Goal: Task Accomplishment & Management: Use online tool/utility

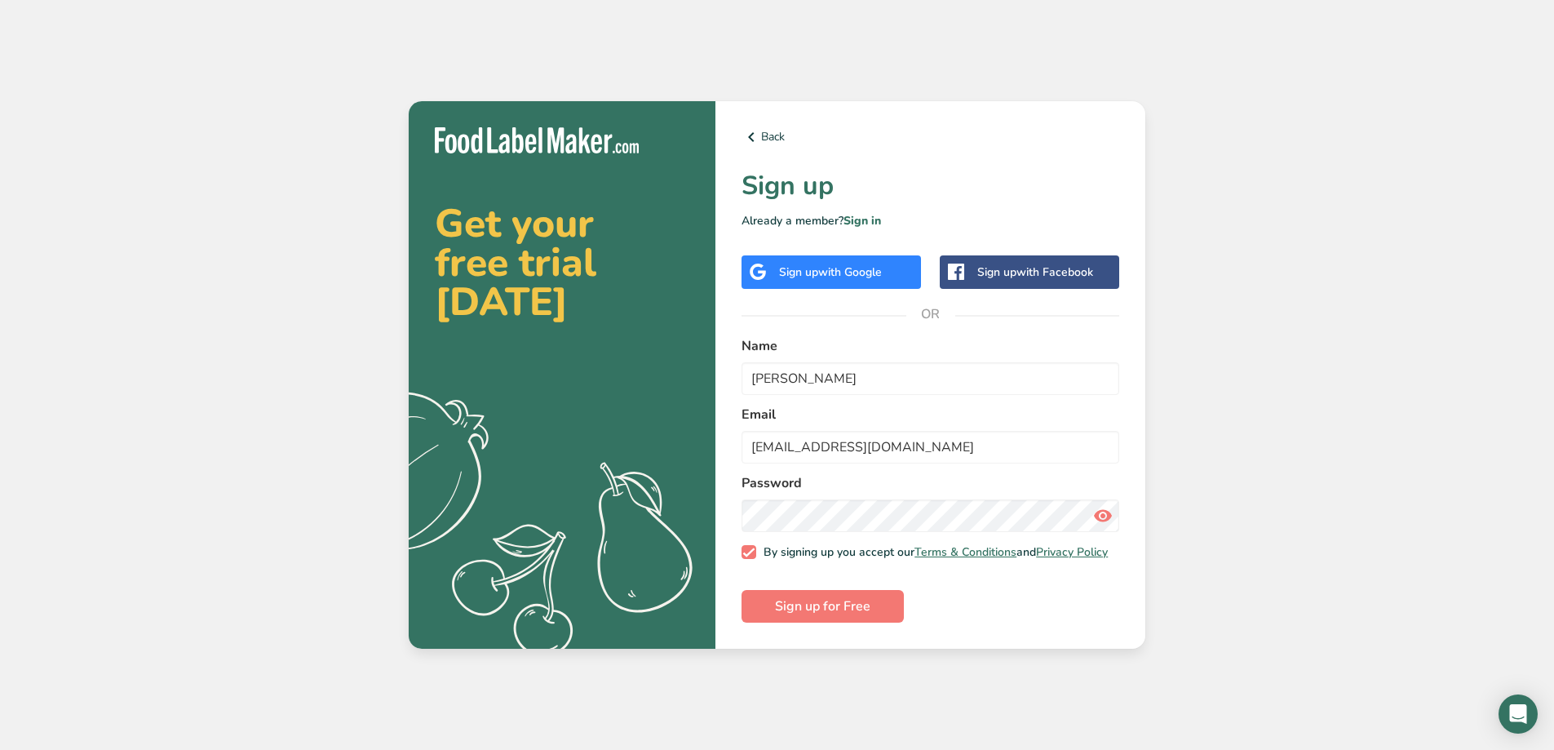
type input "[EMAIL_ADDRESS][DOMAIN_NAME]"
click at [1109, 512] on icon at bounding box center [1103, 515] width 20 height 29
click at [811, 605] on span "Sign up for Free" at bounding box center [822, 606] width 95 height 20
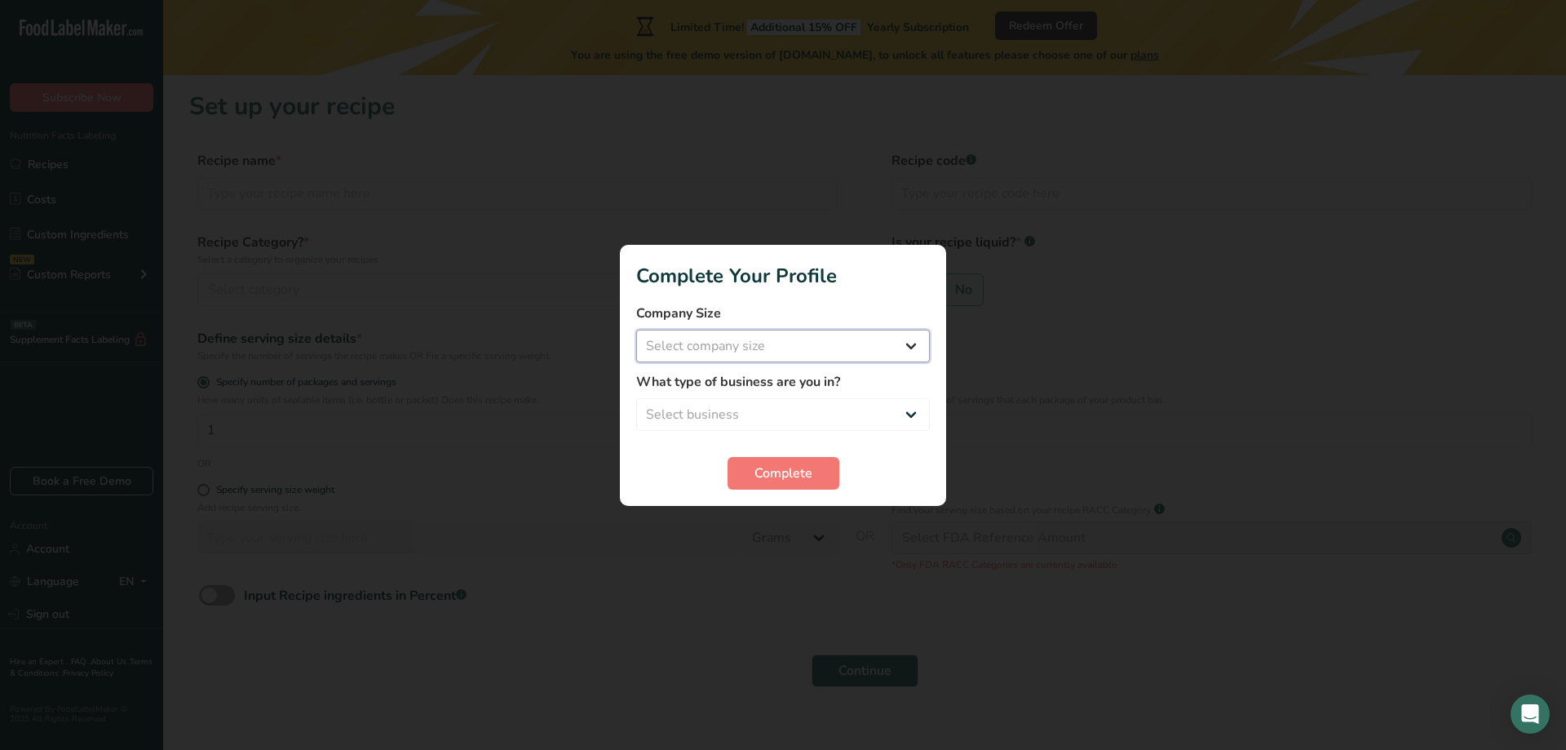
click at [816, 351] on select "Select company size" at bounding box center [783, 346] width 294 height 33
click at [853, 349] on select "Select company size Fewer than 10 Employees 10 to 50 Employees 51 to 500 Employ…" at bounding box center [783, 346] width 294 height 33
select select "1"
click at [636, 330] on select "Select company size Fewer than 10 Employees 10 to 50 Employees 51 to 500 Employ…" at bounding box center [783, 346] width 294 height 33
click at [813, 414] on select "Select business Packaged Food Manufacturer Restaurant & Cafe Bakery Meal Plans …" at bounding box center [783, 414] width 294 height 33
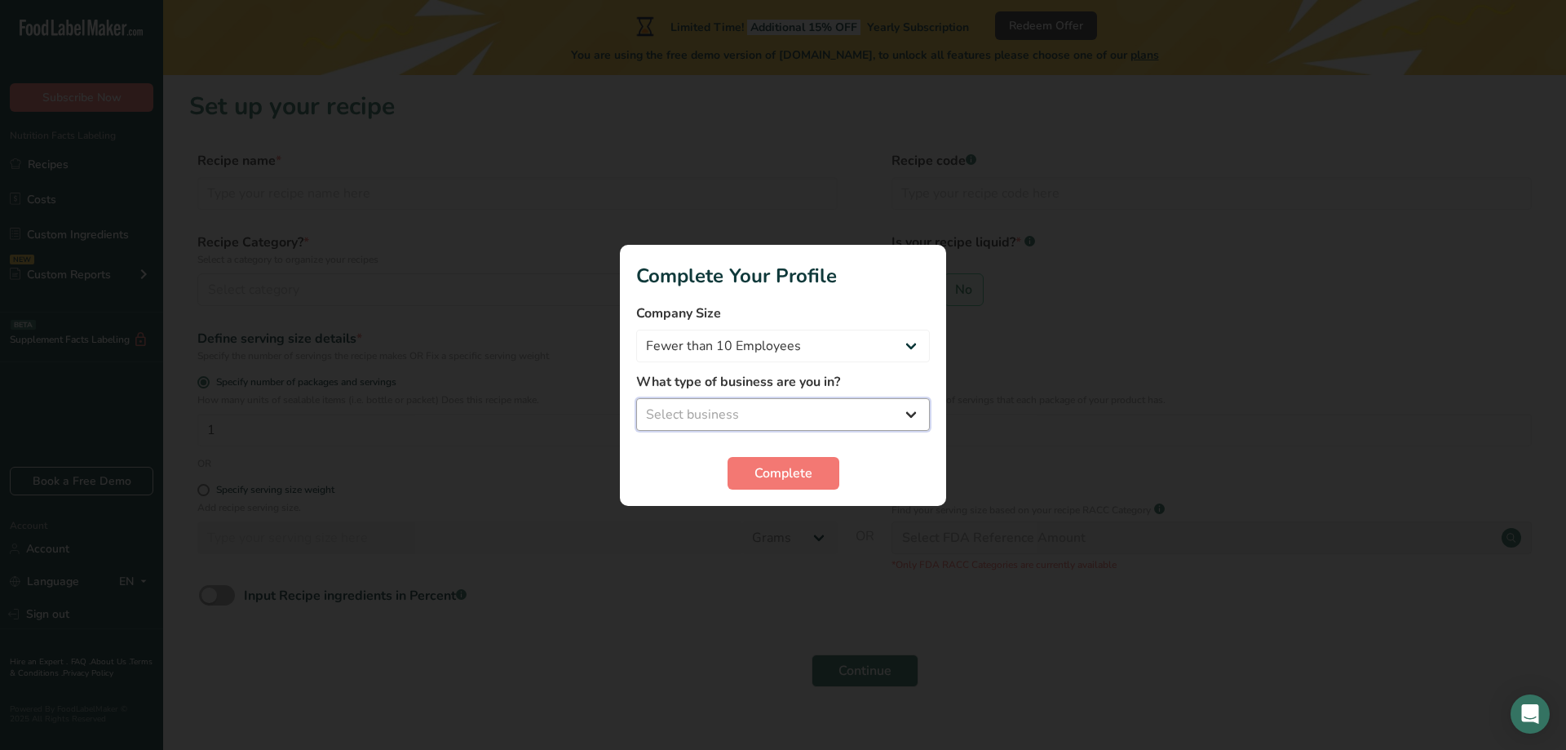
select select "8"
click at [636, 398] on select "Select business Packaged Food Manufacturer Restaurant & Cafe Bakery Meal Plans …" at bounding box center [783, 414] width 294 height 33
click at [806, 485] on button "Complete" at bounding box center [784, 473] width 112 height 33
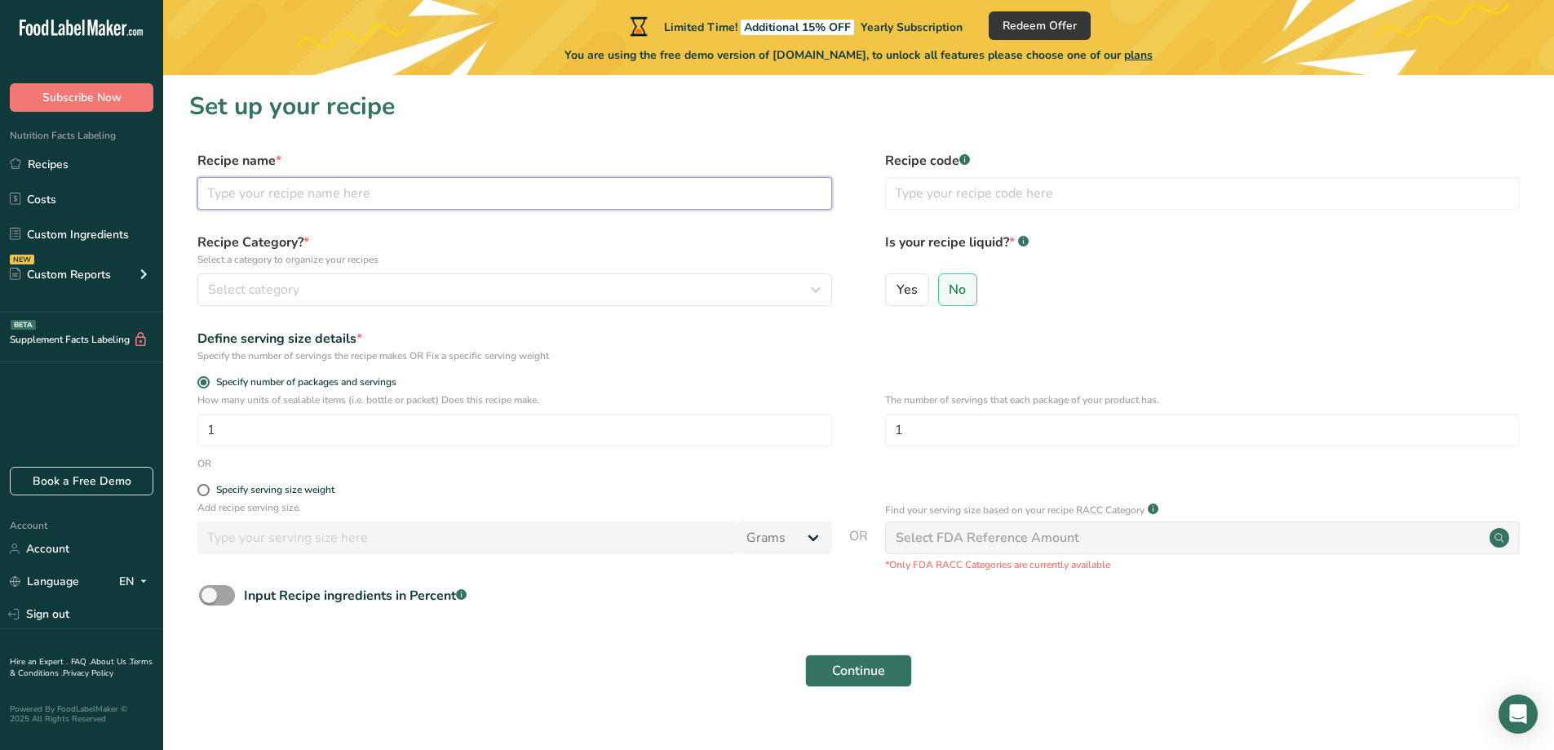
click at [368, 193] on input "text" at bounding box center [514, 193] width 635 height 33
type input "R"
type input "Pure Honey"
click at [321, 285] on div "Select category" at bounding box center [510, 290] width 604 height 20
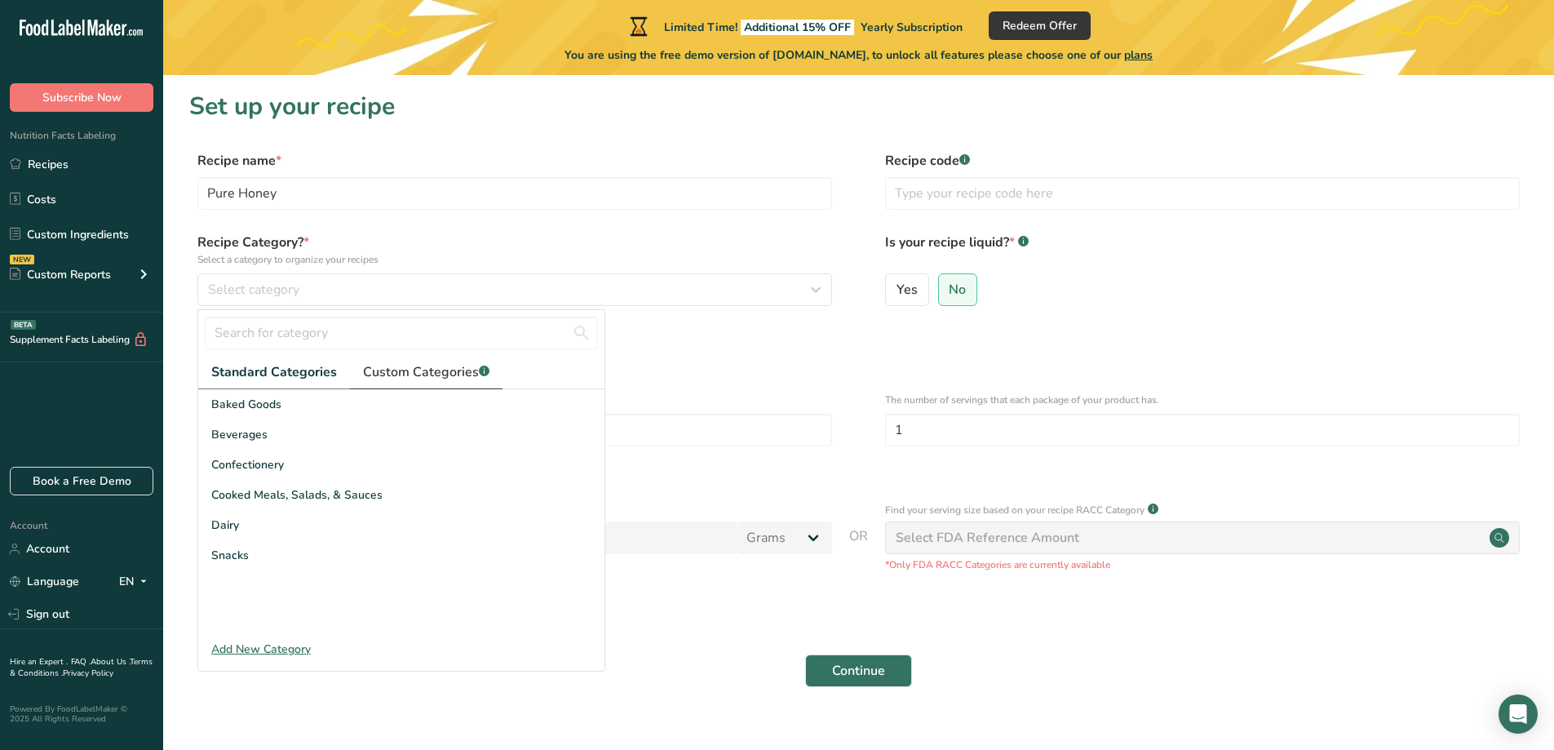
click at [391, 375] on span "Custom Categories .a-a{fill:#347362;}.b-a{fill:#fff;}" at bounding box center [426, 372] width 126 height 20
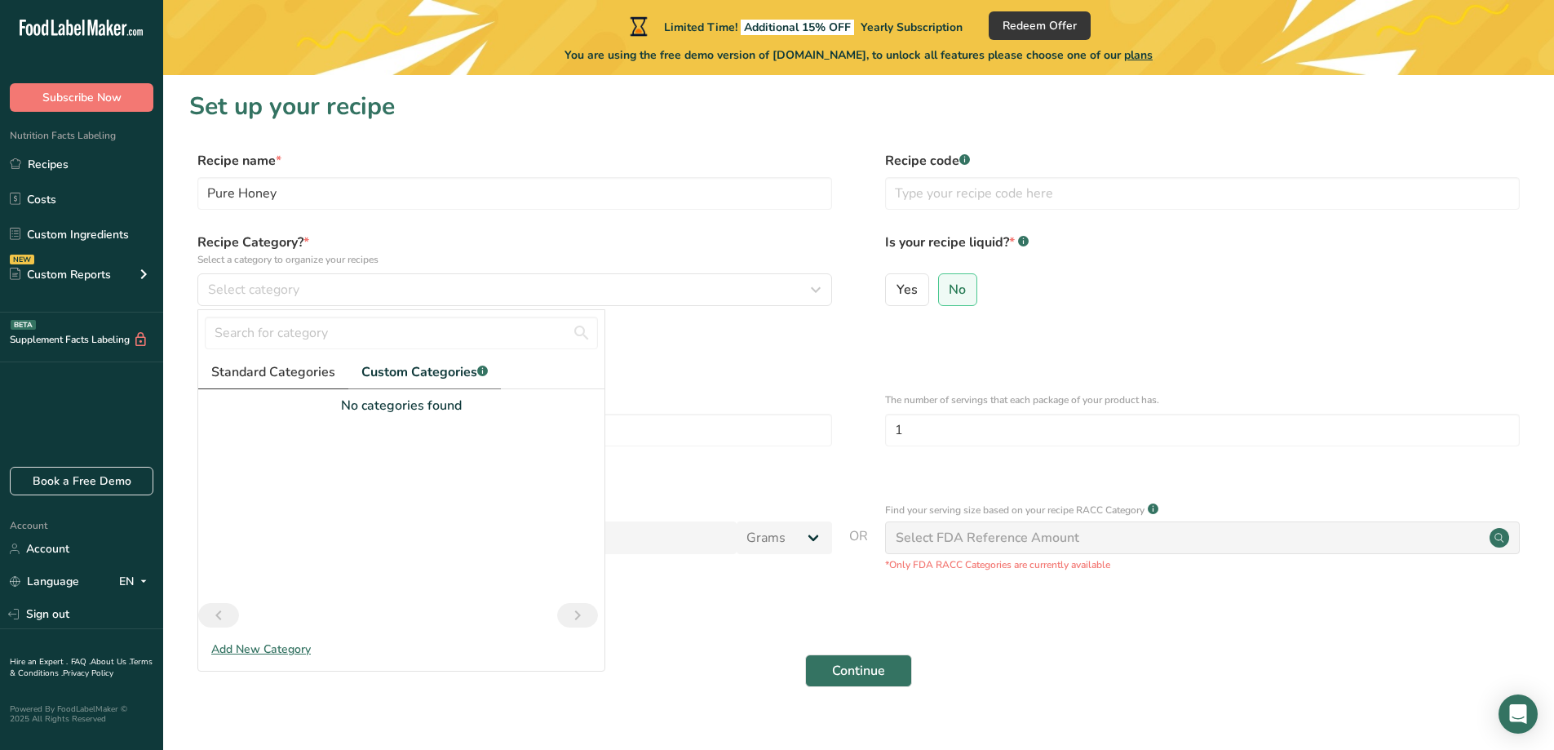
click at [288, 378] on span "Standard Categories" at bounding box center [273, 372] width 124 height 20
click at [258, 650] on div "Add New Category" at bounding box center [401, 648] width 406 height 17
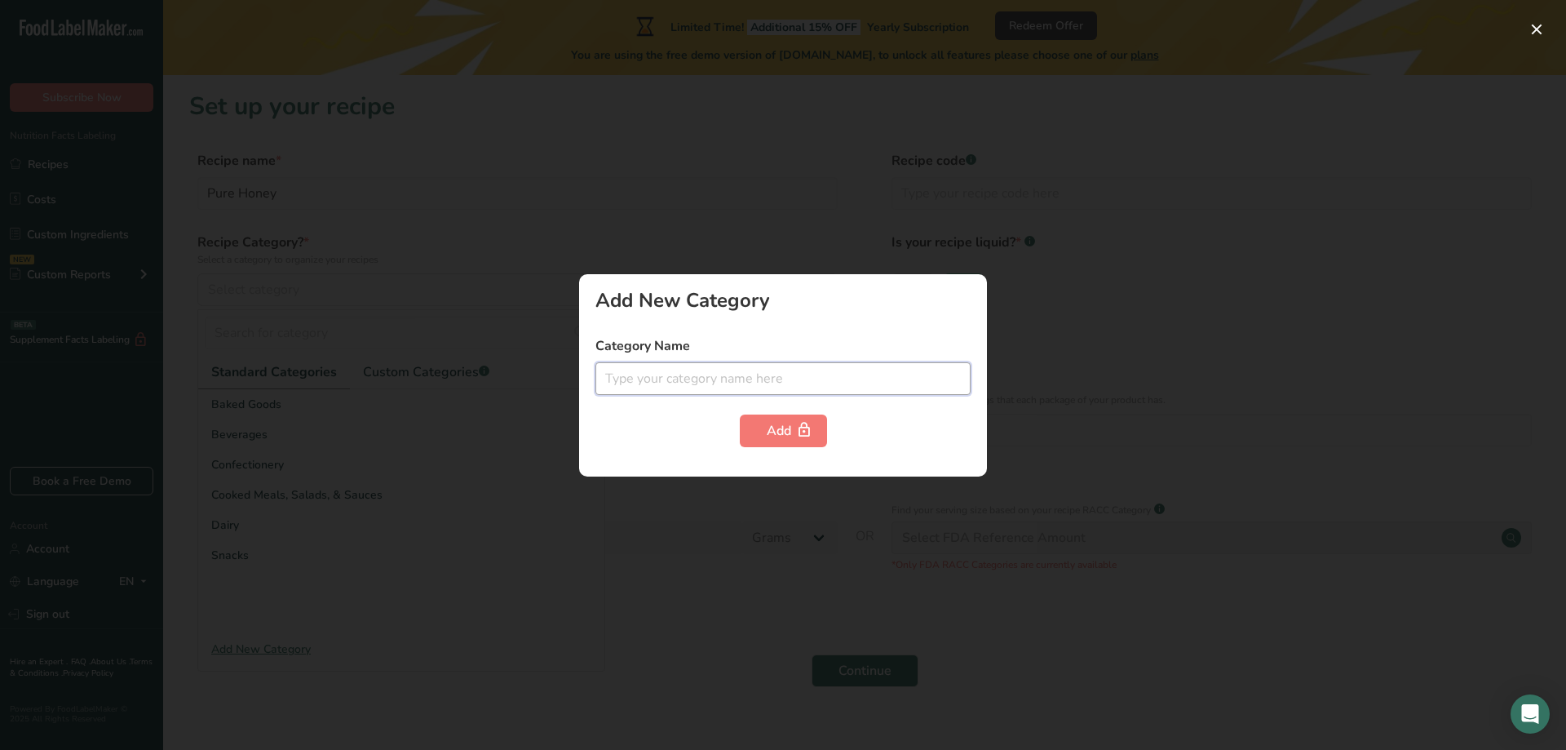
click at [618, 383] on input "text" at bounding box center [782, 378] width 375 height 33
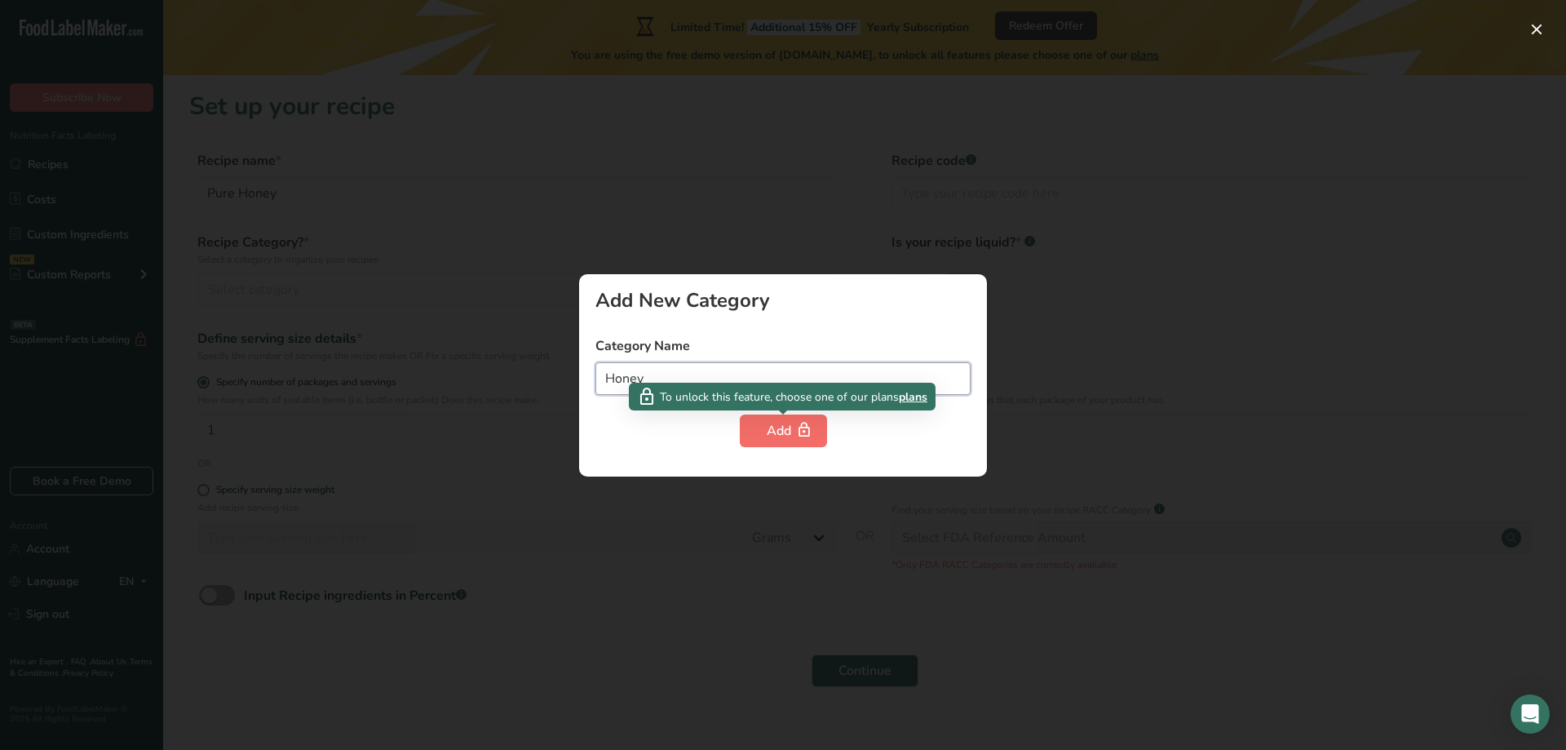
type input "Honey"
click at [799, 429] on icon "button" at bounding box center [804, 430] width 16 height 25
click at [772, 435] on div "Add" at bounding box center [783, 431] width 33 height 20
click at [1076, 271] on div at bounding box center [783, 375] width 1566 height 750
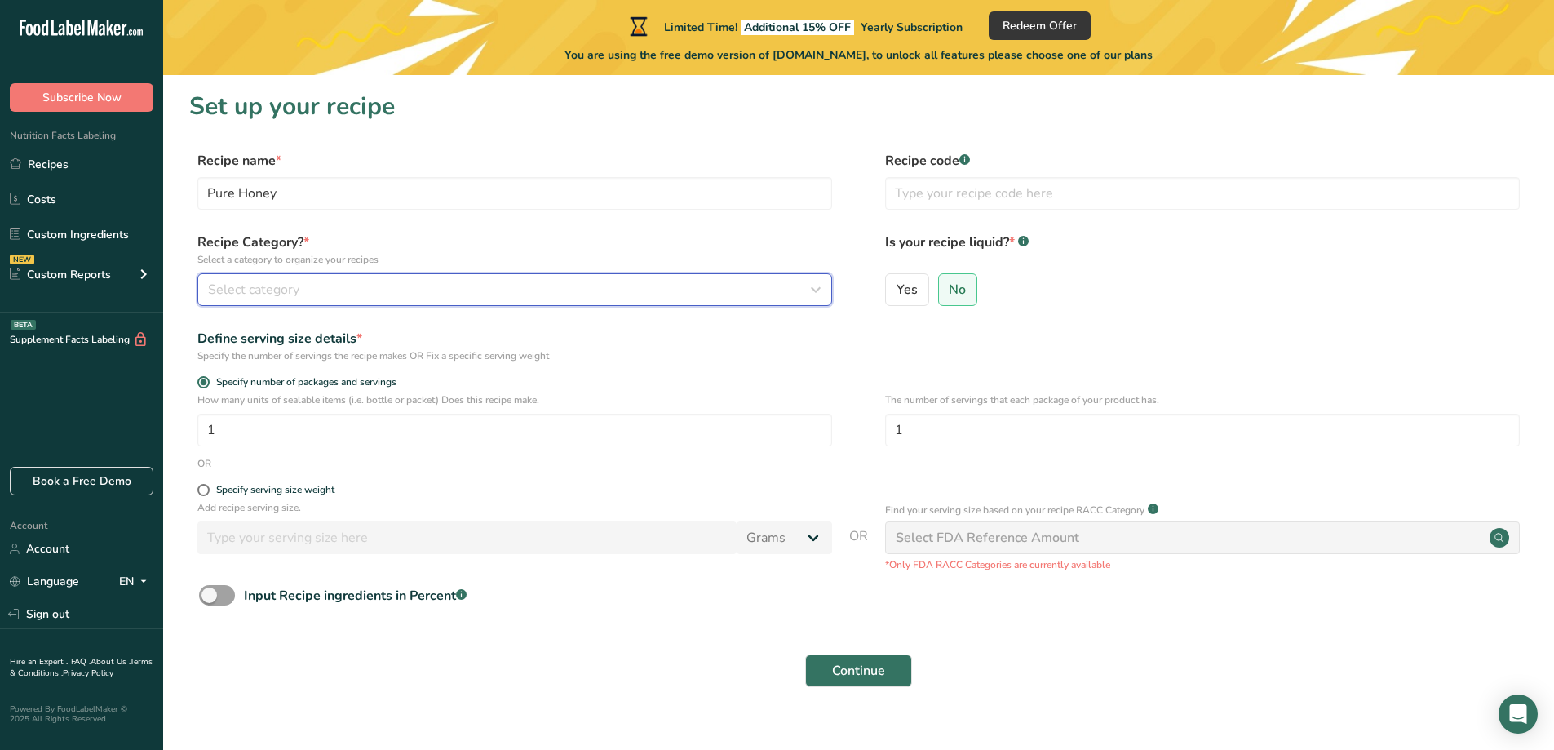
click at [390, 281] on div "Select category" at bounding box center [510, 290] width 604 height 20
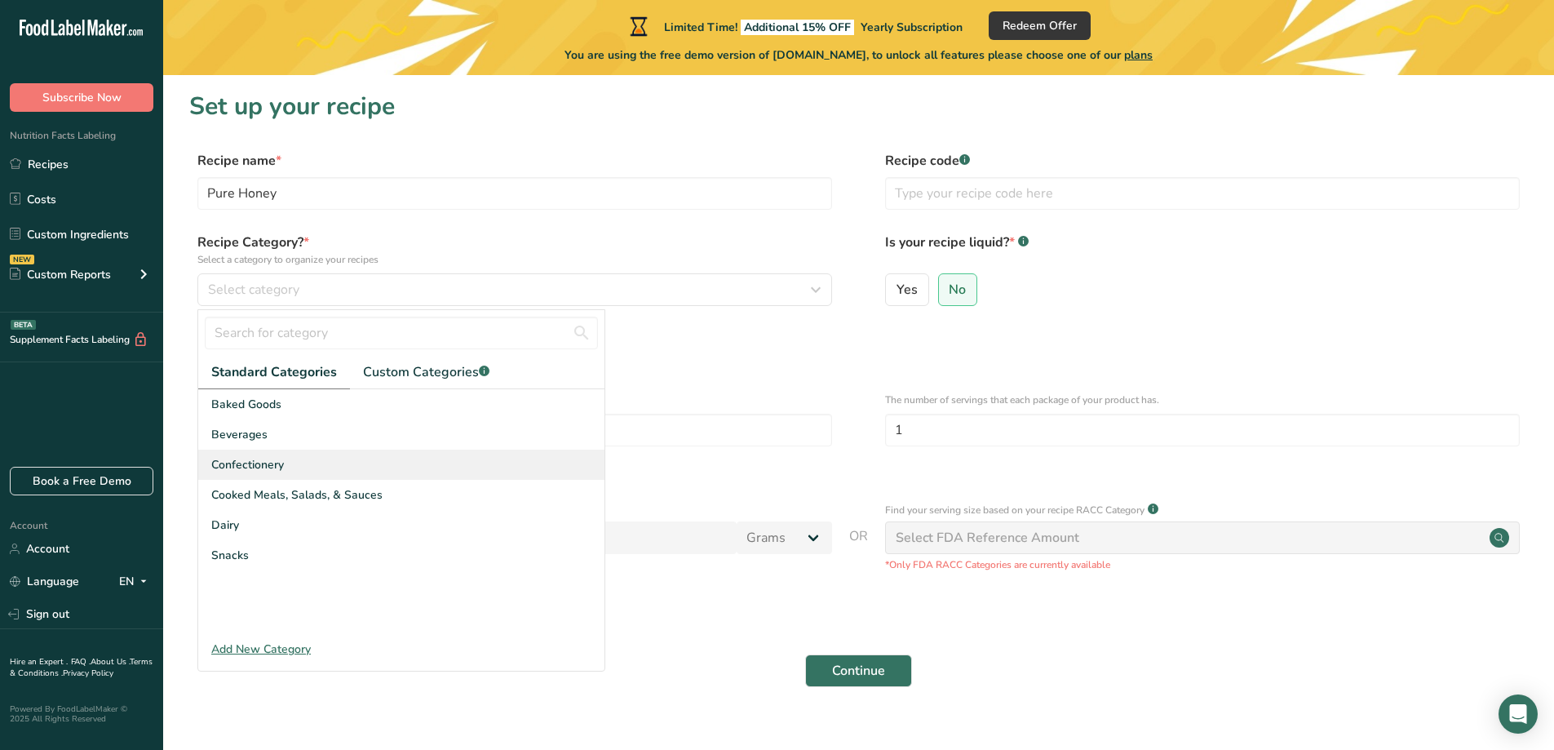
click at [334, 458] on div "Confectionery" at bounding box center [401, 464] width 406 height 30
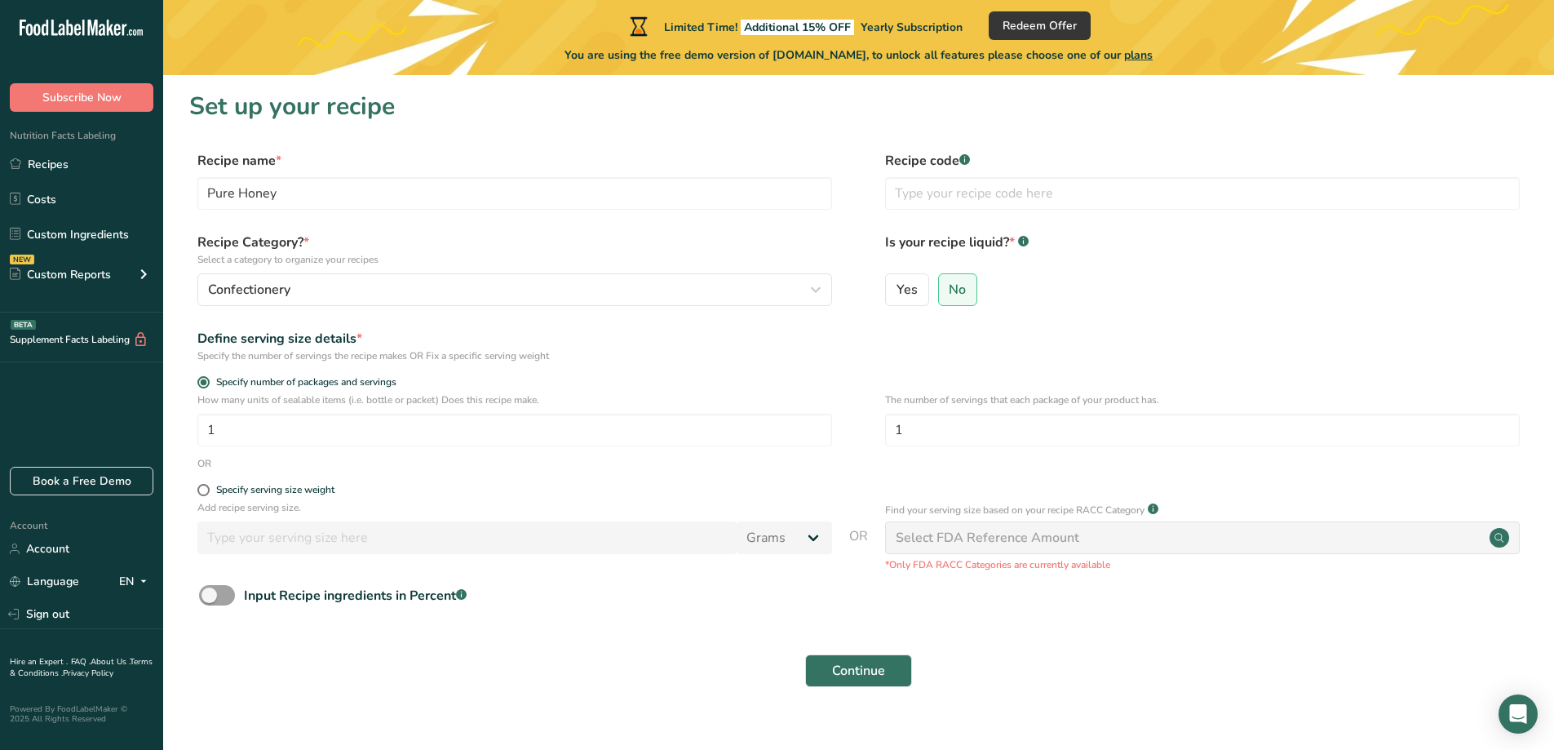
click at [334, 458] on div "Confectionery" at bounding box center [401, 464] width 406 height 30
click at [207, 494] on span at bounding box center [203, 490] width 12 height 12
click at [207, 494] on input "Specify serving size weight" at bounding box center [202, 490] width 11 height 11
radio input "true"
radio input "false"
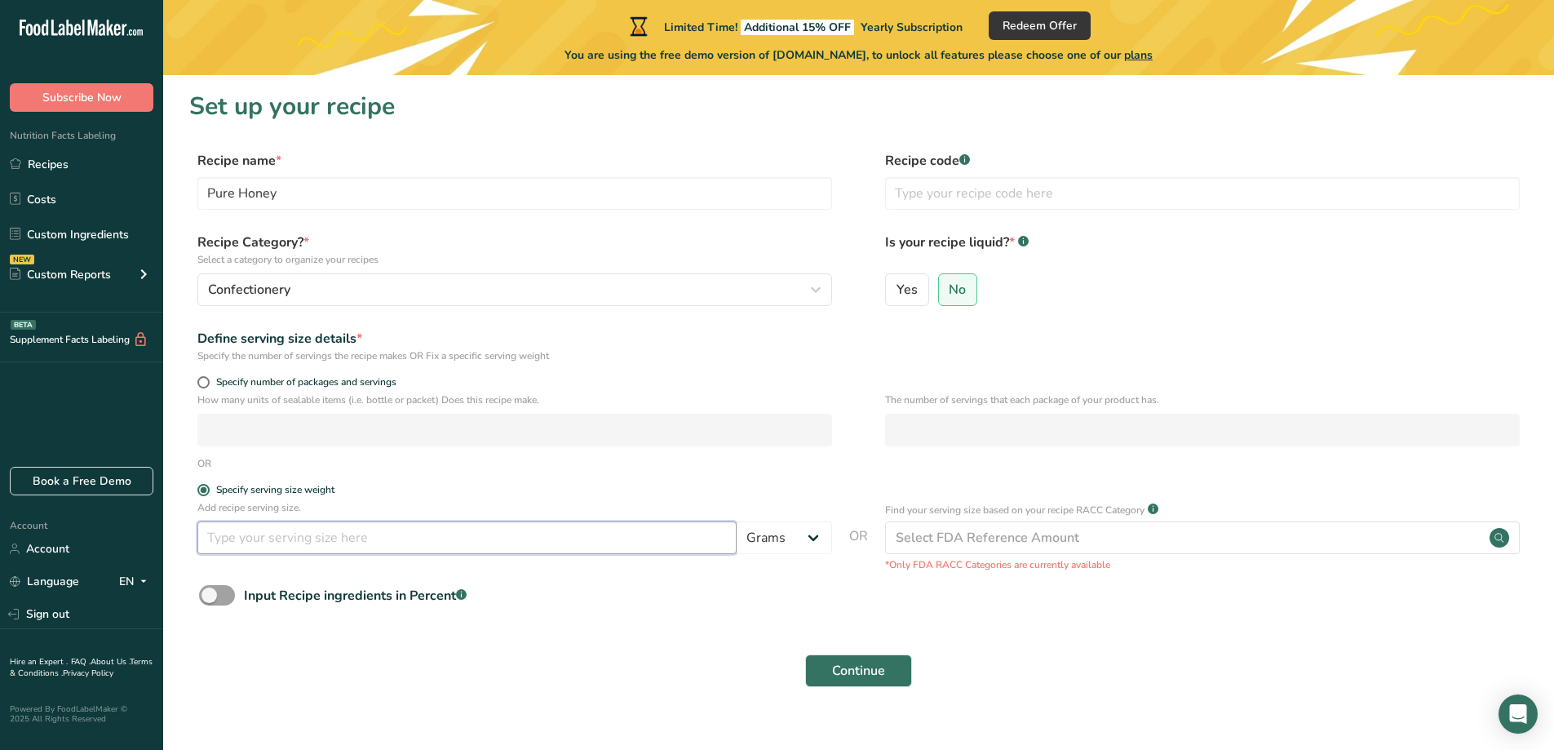
click at [234, 536] on input "number" at bounding box center [466, 537] width 539 height 33
type input "220"
click at [454, 478] on form "Recipe name * Pure Honey Recipe code .a-a{fill:#347362;}.b-a{fill:#fff;} Recipe…" at bounding box center [858, 424] width 1339 height 546
click at [903, 290] on span "Yes" at bounding box center [906, 289] width 21 height 16
click at [896, 290] on input "Yes" at bounding box center [891, 289] width 11 height 11
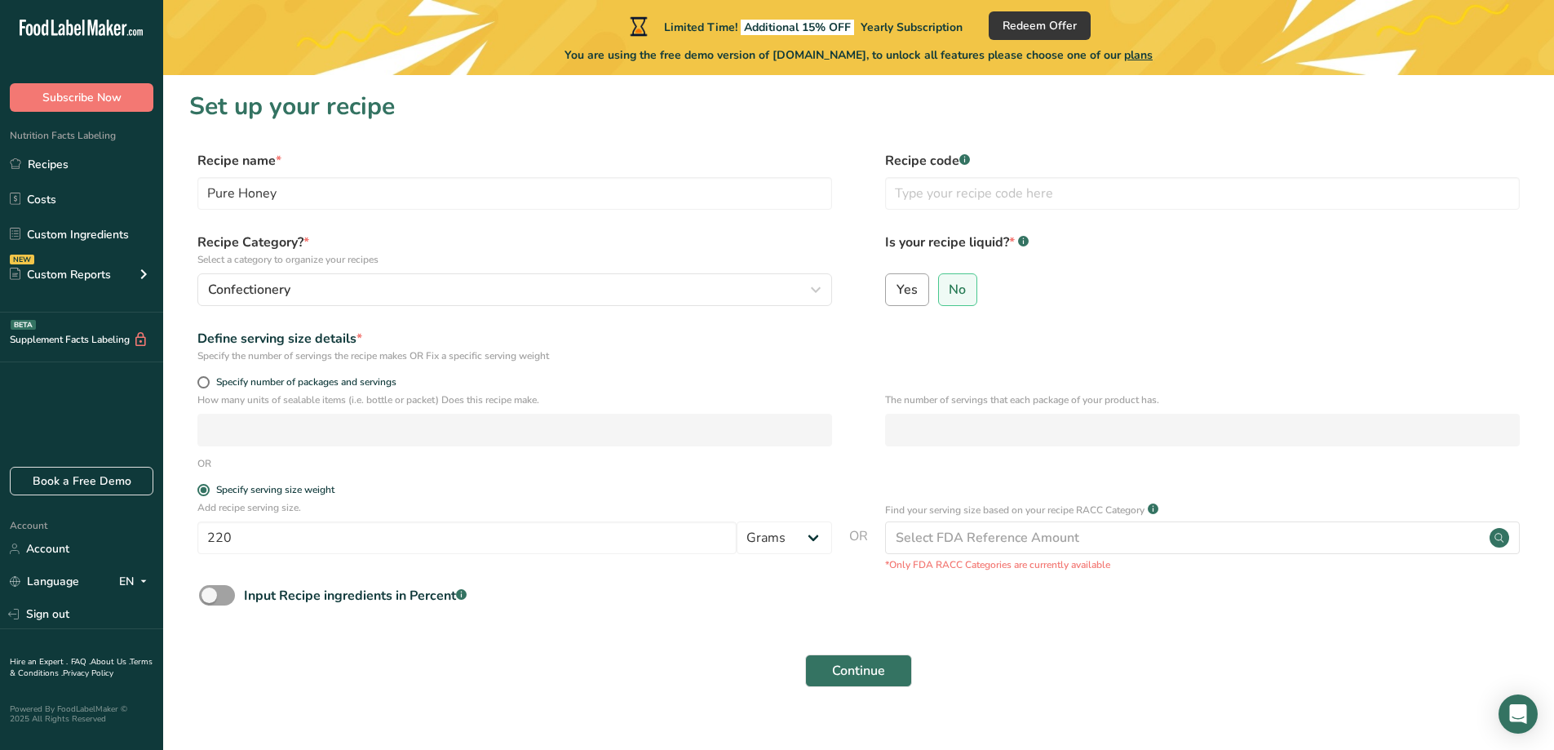
radio input "true"
radio input "false"
select select "22"
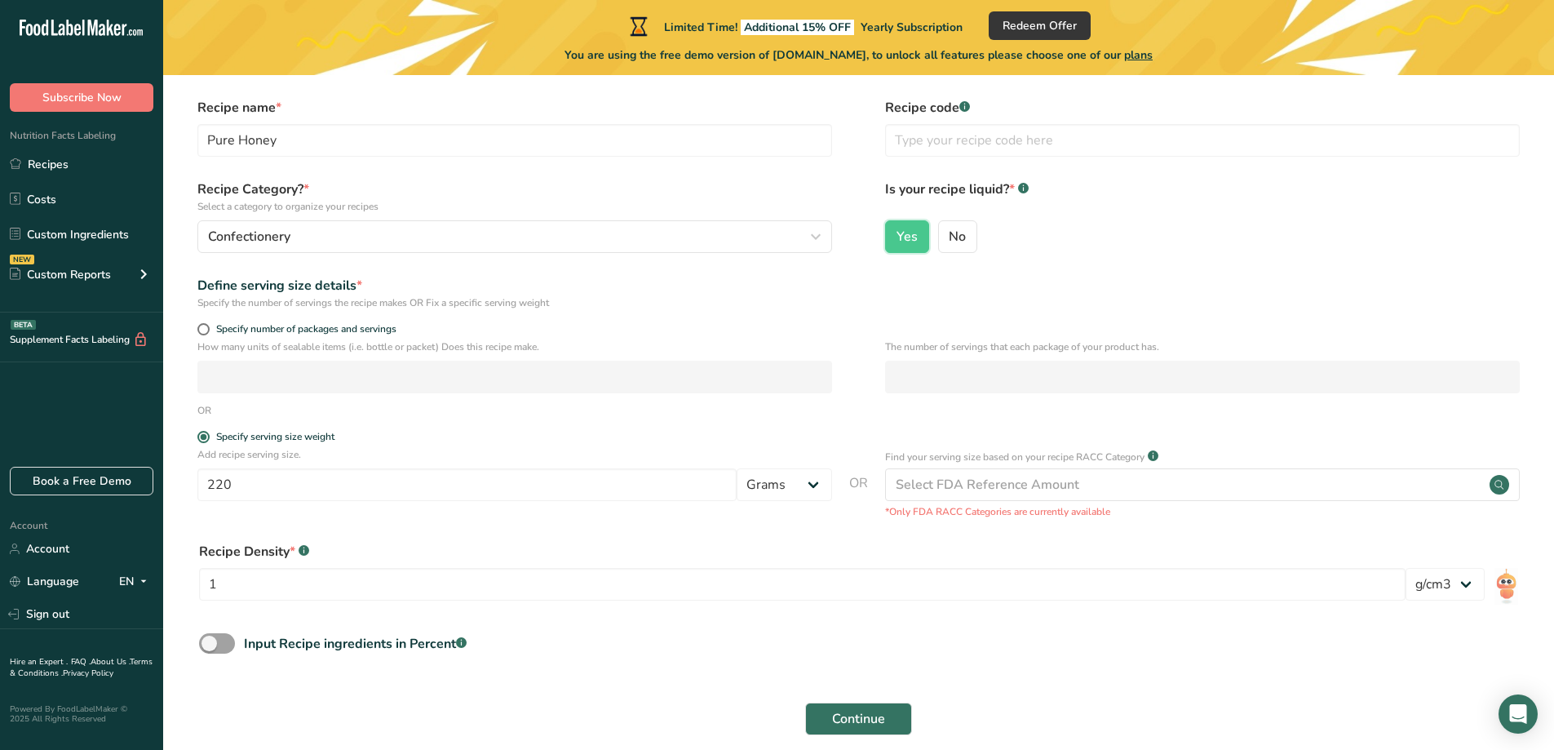
scroll to position [82, 0]
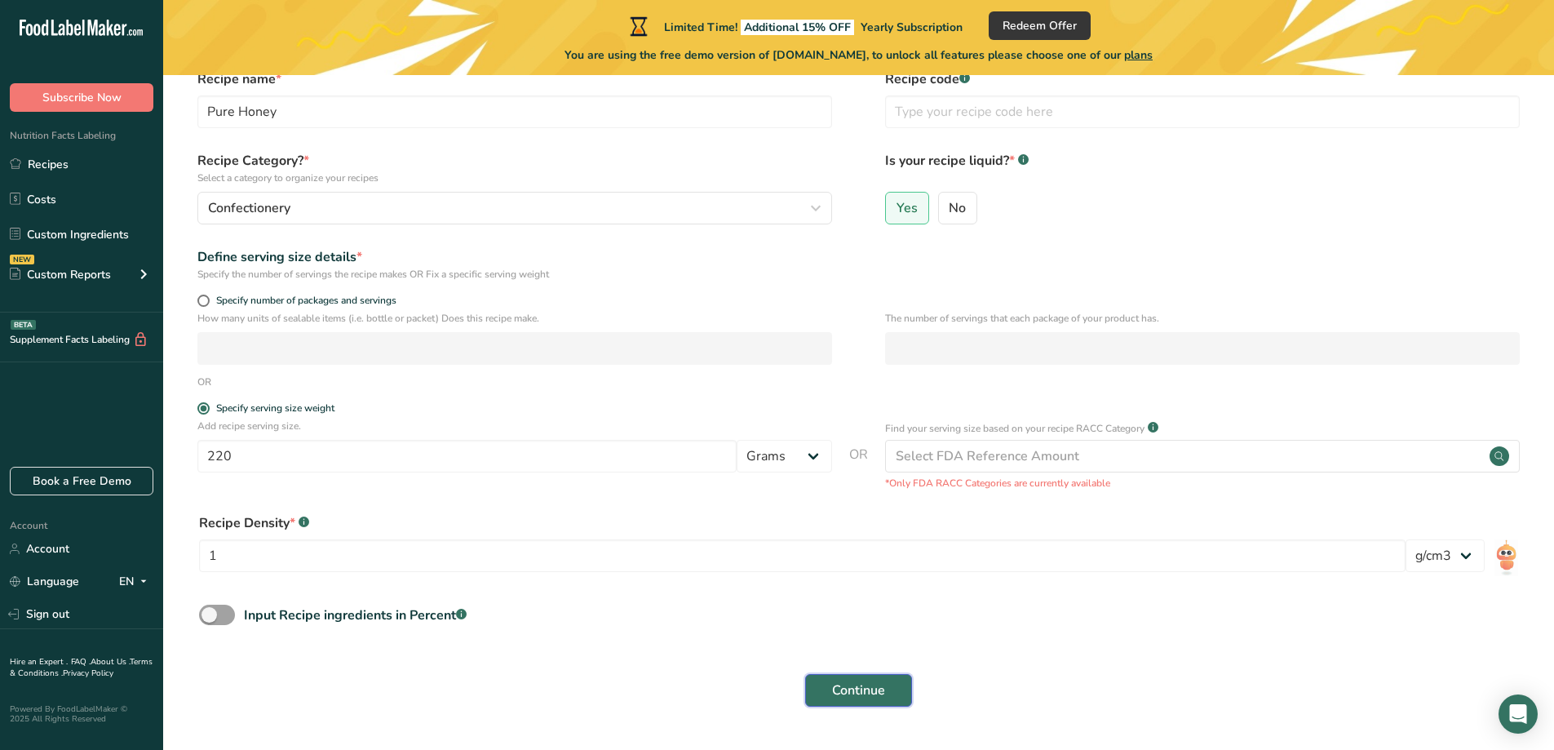
click at [873, 693] on span "Continue" at bounding box center [858, 690] width 53 height 20
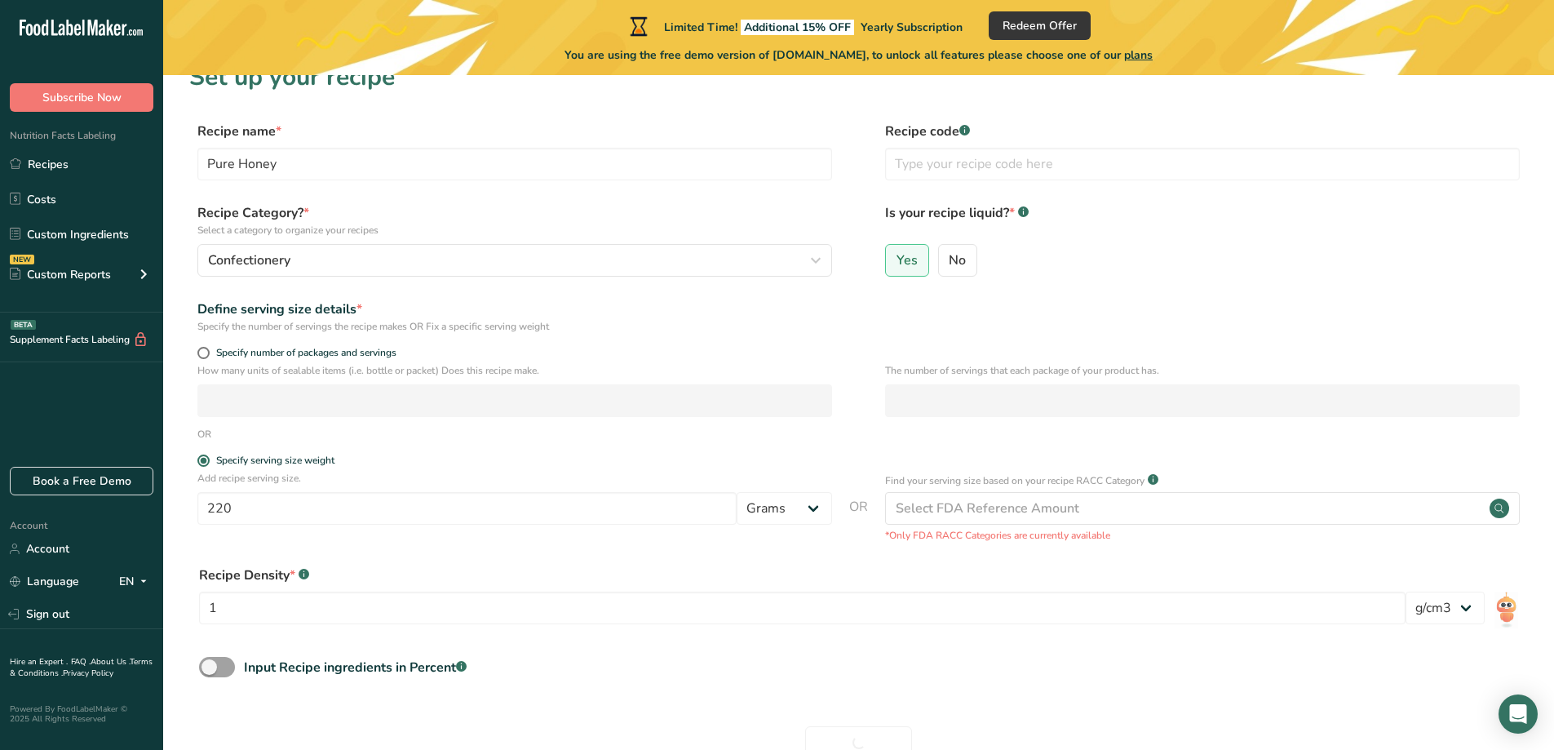
scroll to position [0, 0]
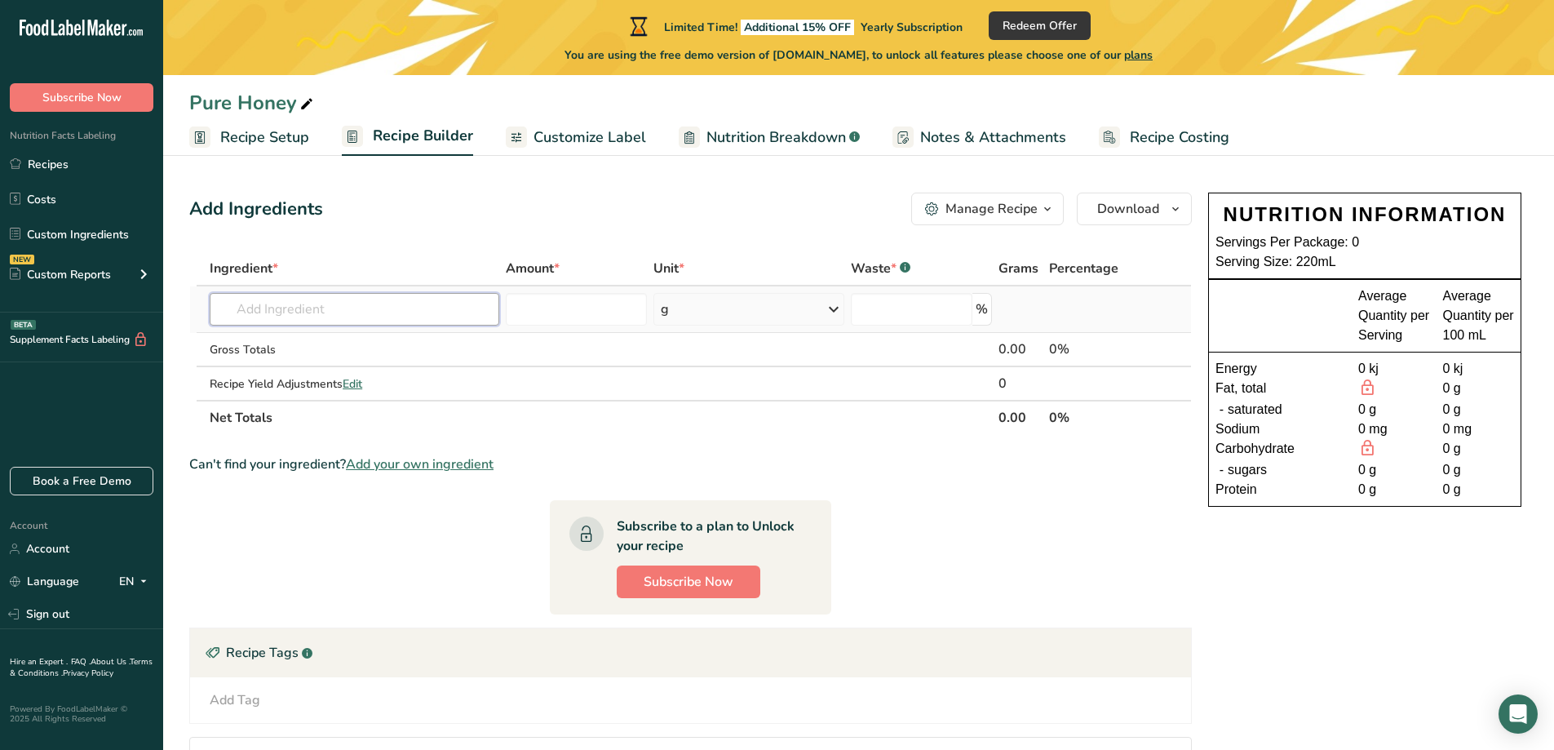
click at [327, 315] on input "text" at bounding box center [355, 309] width 290 height 33
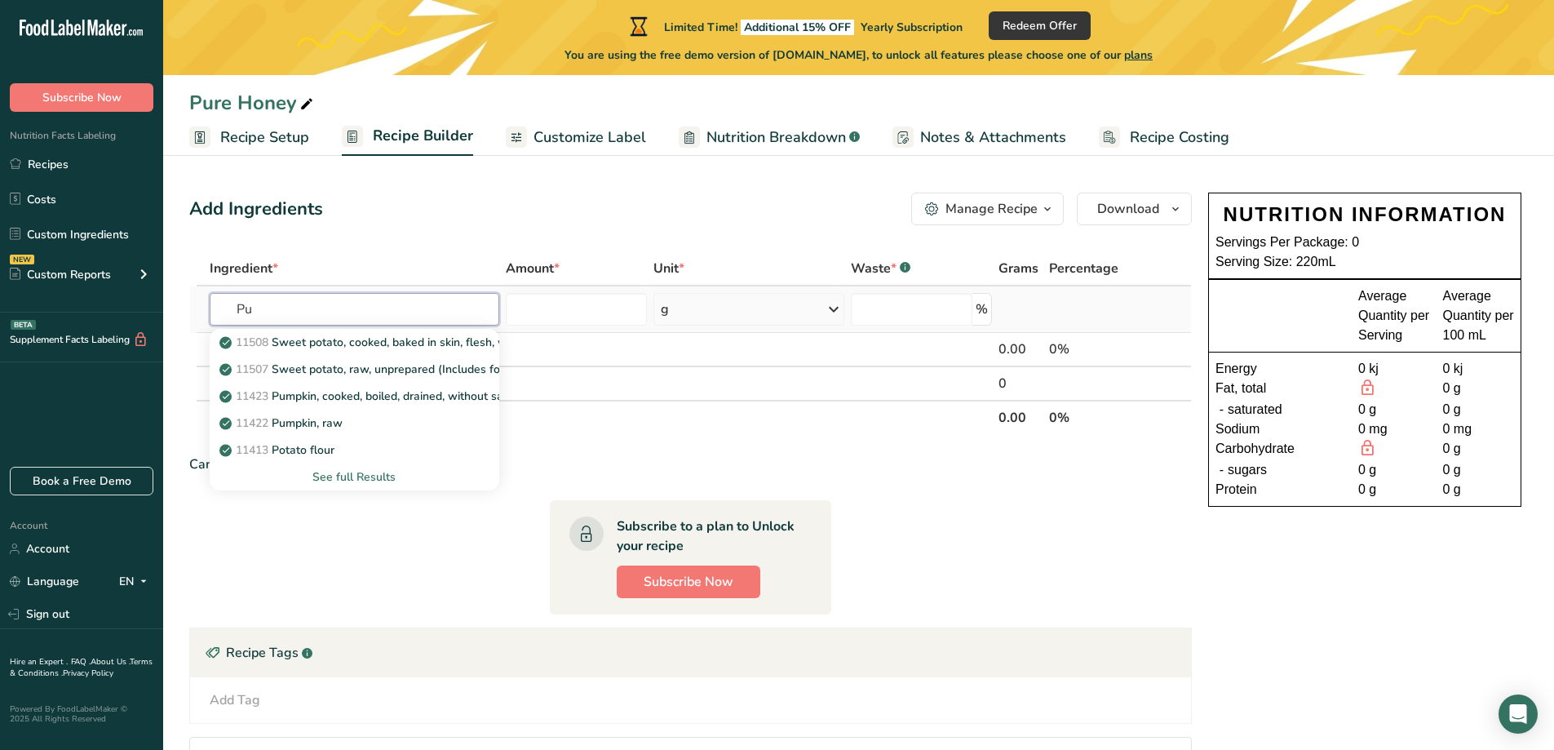
type input "P"
type input "Honey"
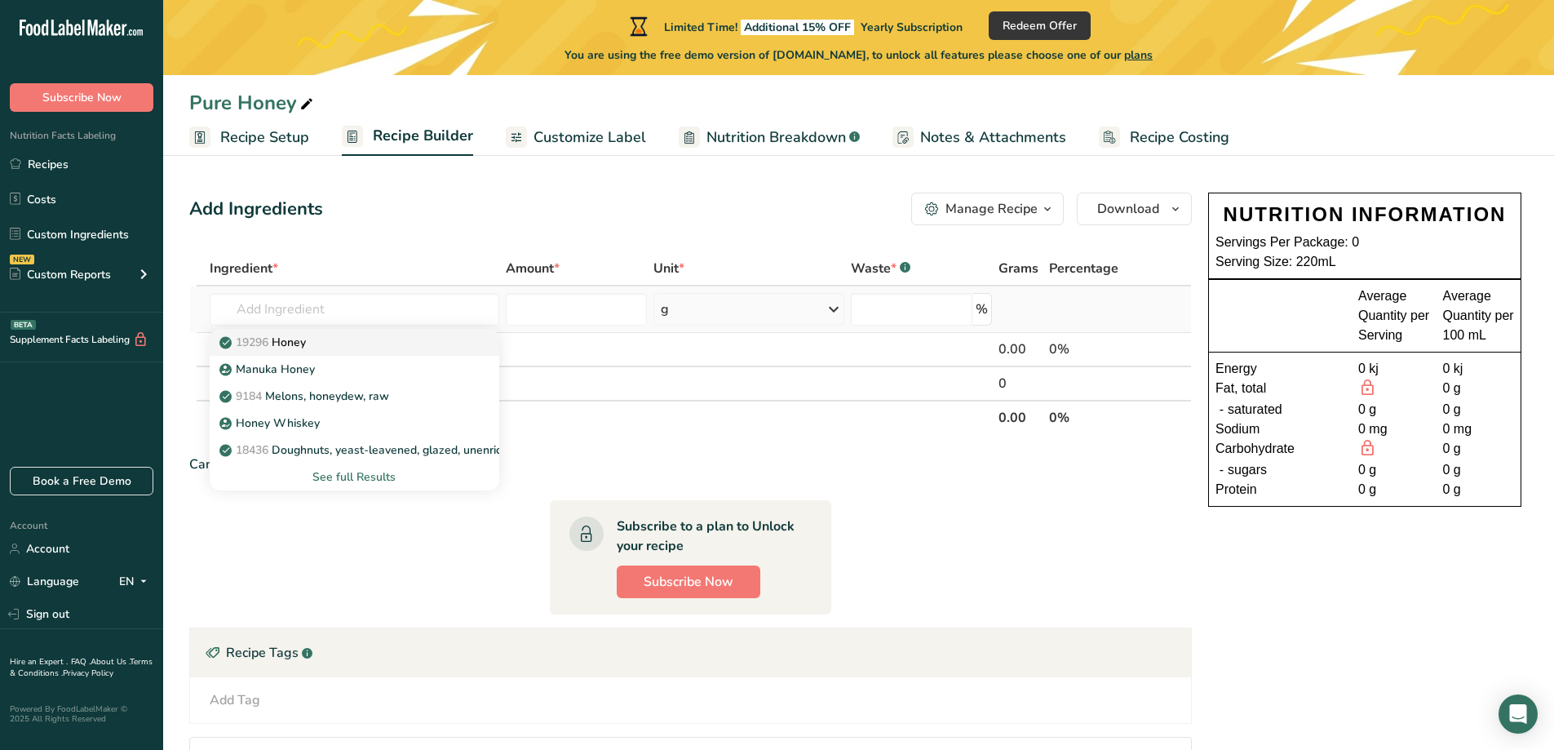
click at [312, 343] on div "19296 Honey" at bounding box center [341, 342] width 237 height 17
type input "Honey"
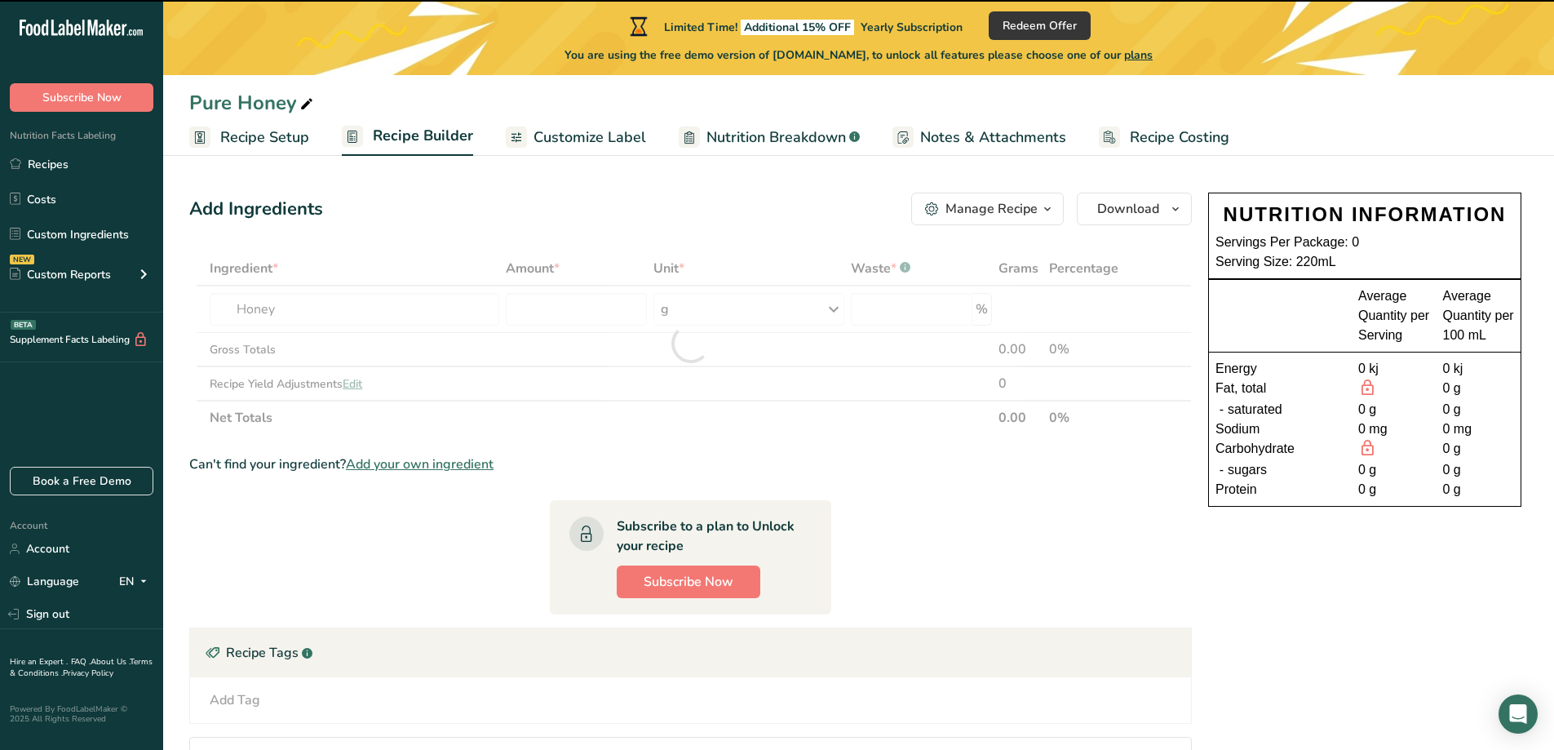
type input "0"
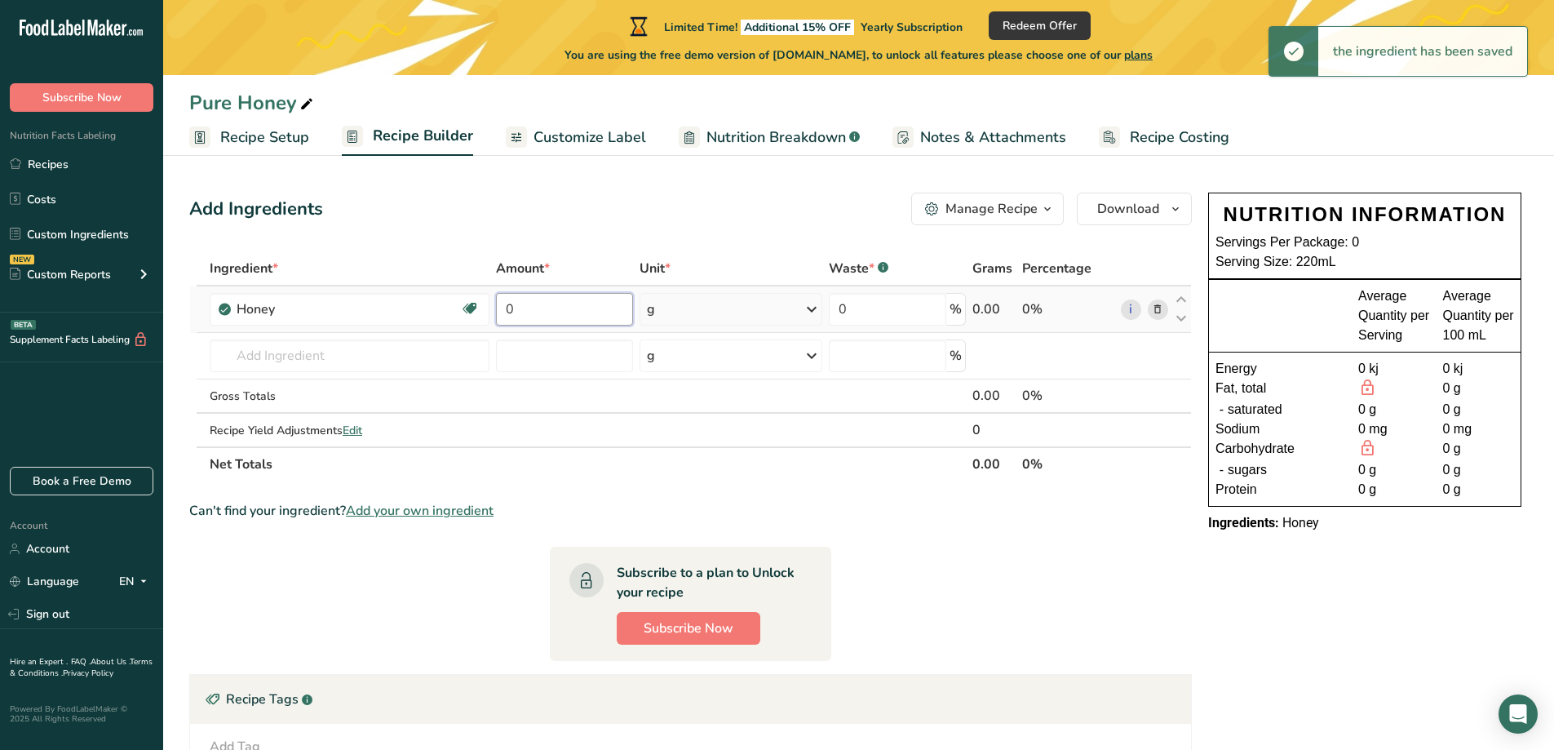
click at [542, 307] on input "0" at bounding box center [564, 309] width 137 height 33
drag, startPoint x: 542, startPoint y: 307, endPoint x: 461, endPoint y: 303, distance: 81.6
click at [461, 303] on tr "Honey Source of Antioxidants Dairy free Gluten free Soy free 0 g Portions 1 cup…" at bounding box center [690, 309] width 1001 height 46
type input "220"
click at [973, 501] on div "Can't find your ingredient? Add your own ingredient" at bounding box center [690, 511] width 1003 height 20
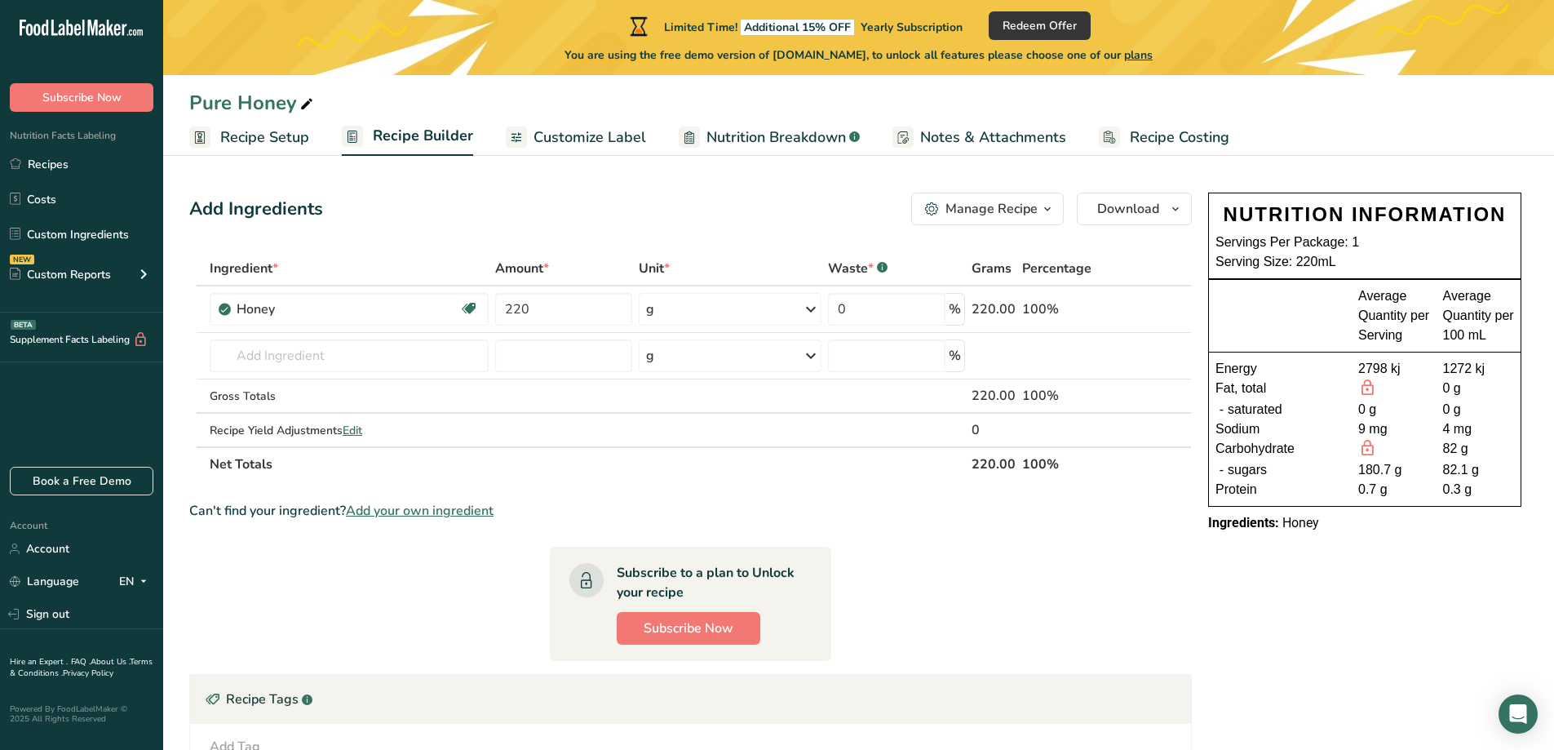
click at [259, 141] on span "Recipe Setup" at bounding box center [264, 137] width 89 height 22
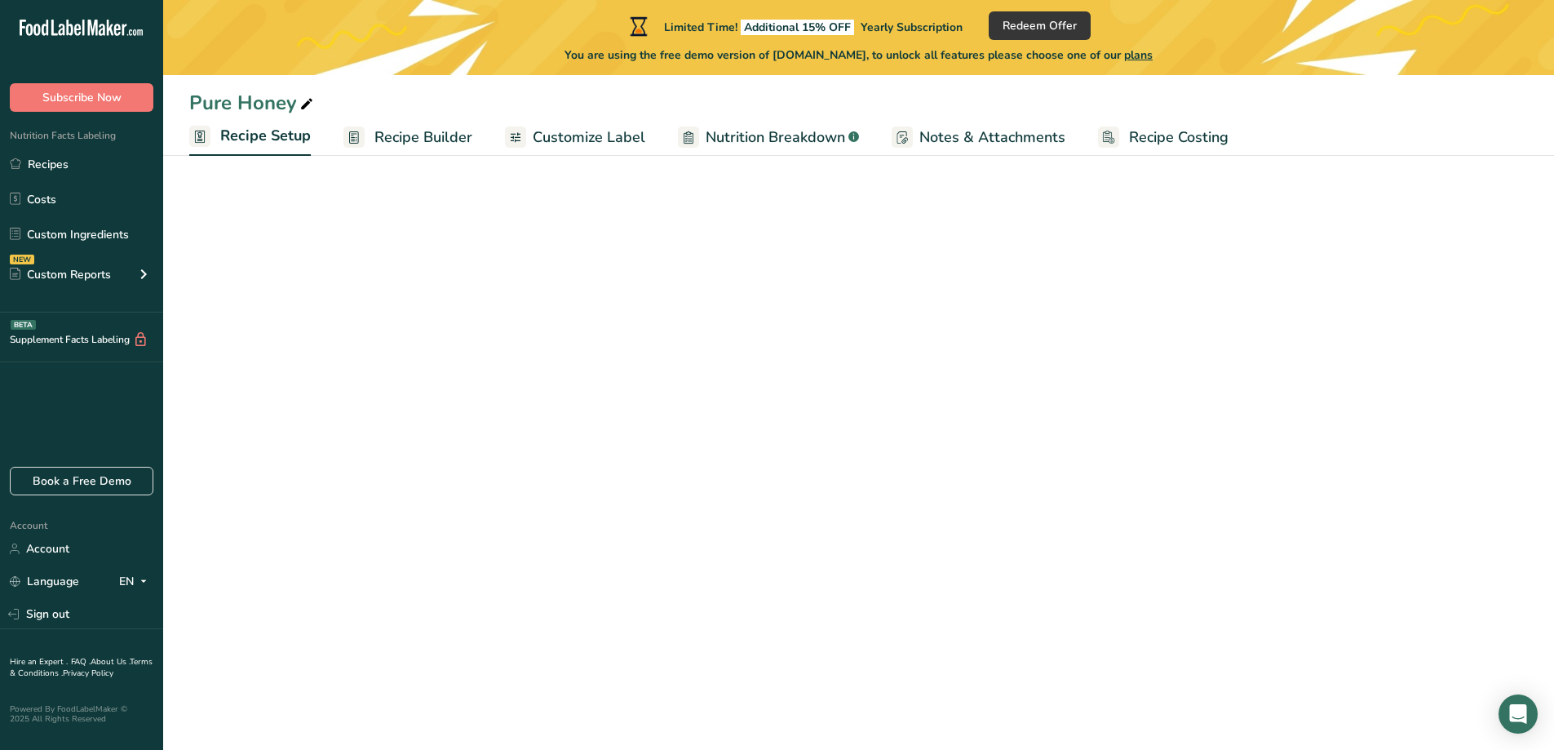
select select "22"
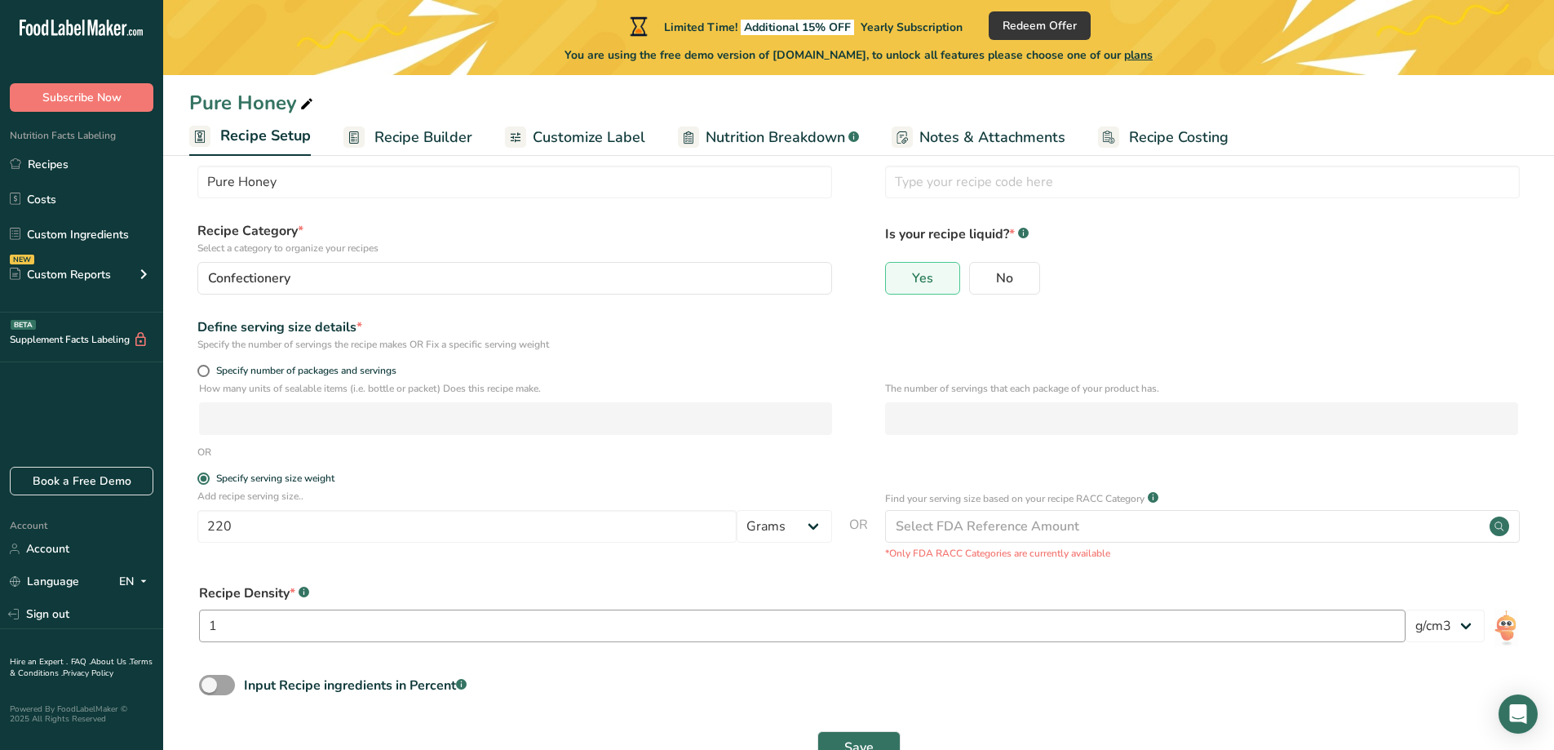
scroll to position [103, 0]
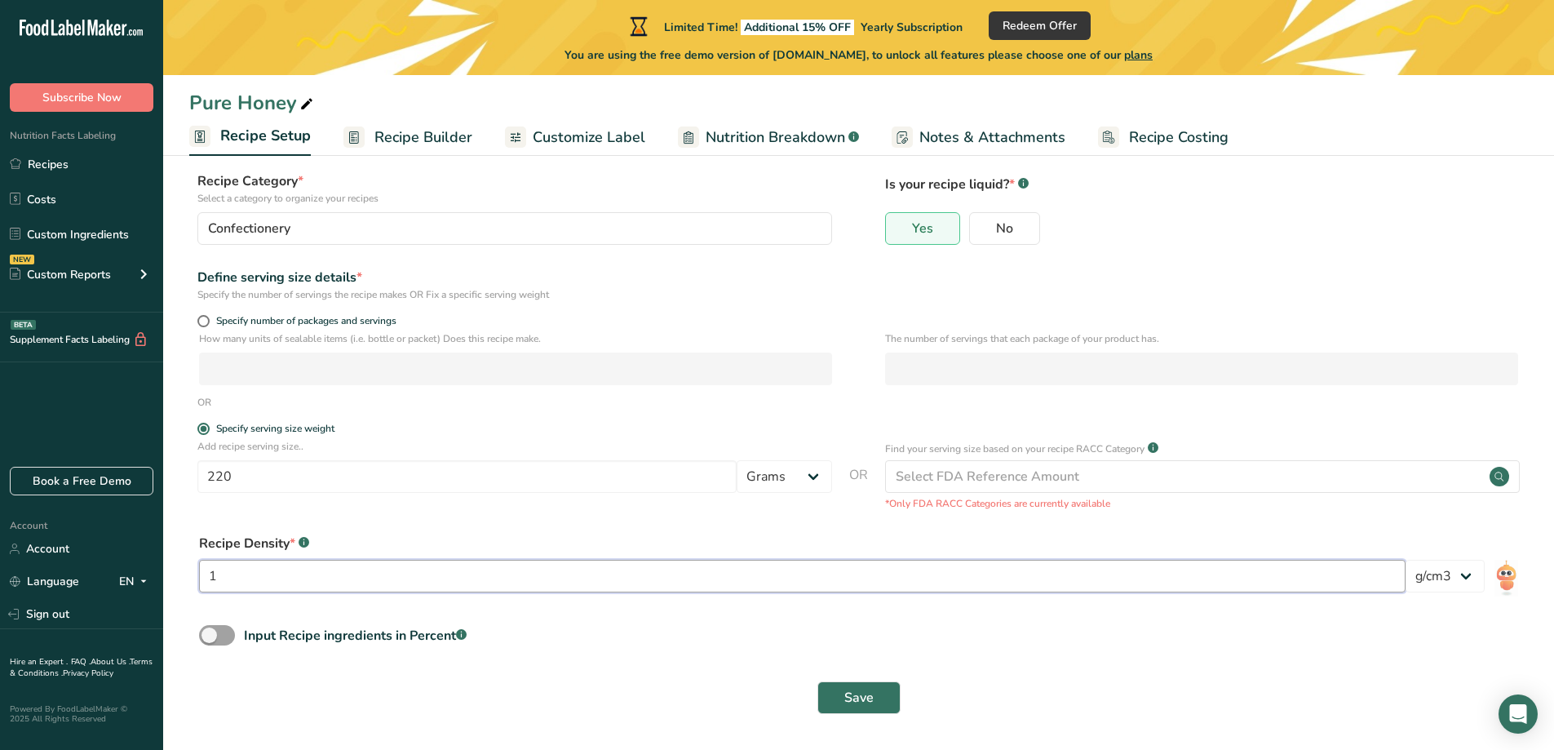
drag, startPoint x: 242, startPoint y: 577, endPoint x: 192, endPoint y: 582, distance: 50.8
click at [194, 582] on div "Recipe Density * .a-a{fill:#347362;}.b-a{fill:#fff;} 1 lb/ft3 g/cm3" at bounding box center [858, 568] width 1339 height 88
type input "11"
click at [1465, 579] on select "lb/ft3 g/cm3" at bounding box center [1445, 576] width 79 height 33
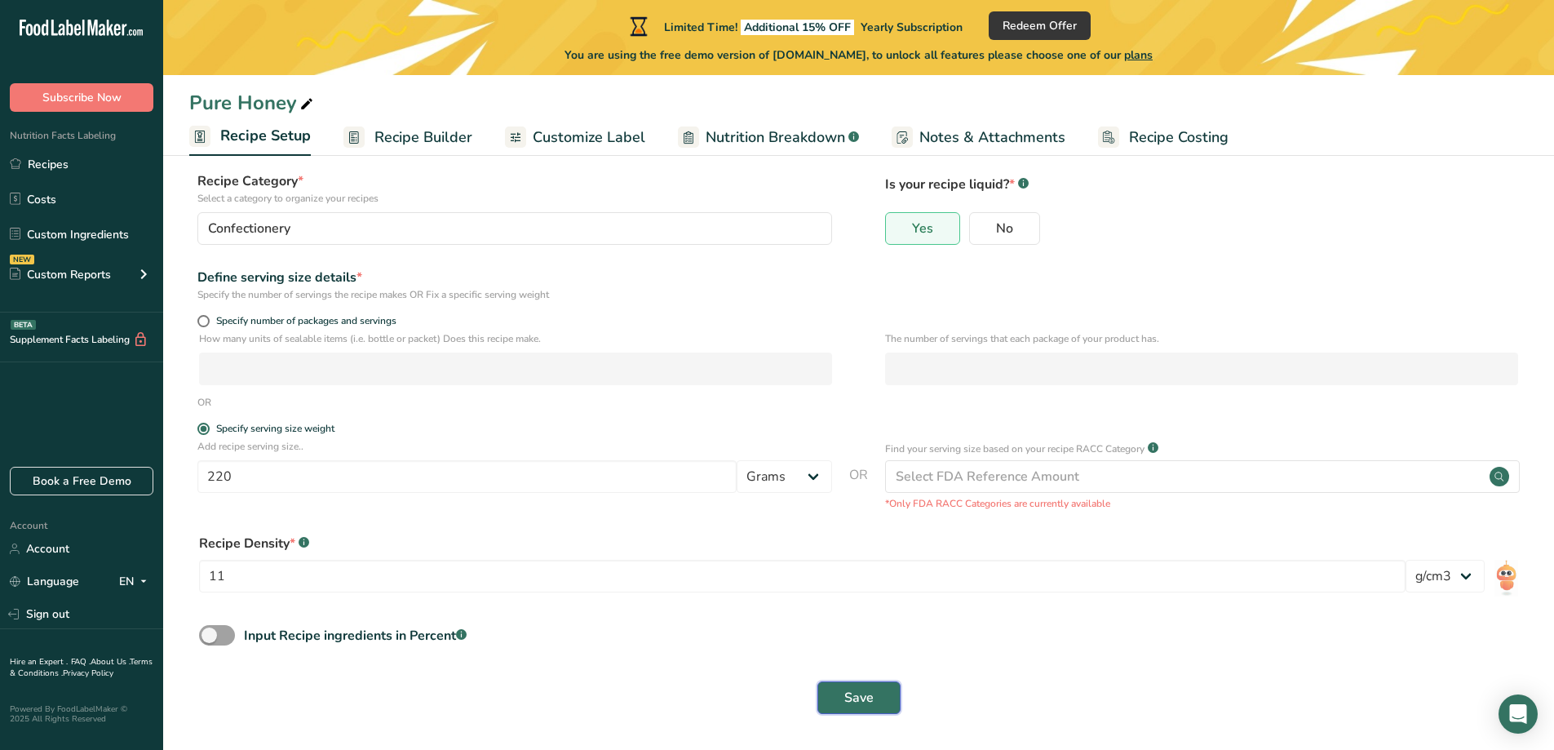
click at [865, 698] on span "Save" at bounding box center [858, 698] width 29 height 20
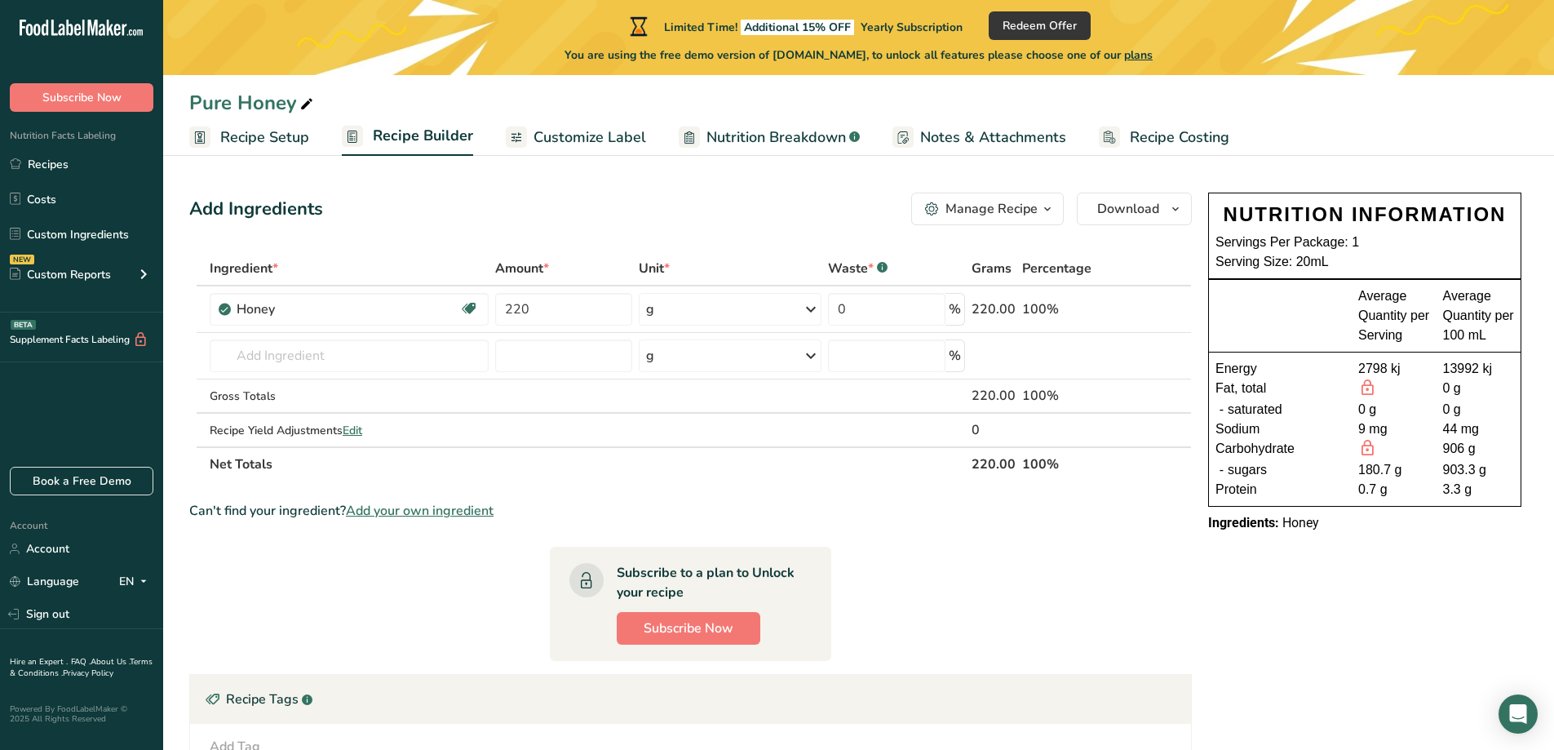
click at [263, 122] on link "Recipe Setup" at bounding box center [249, 137] width 120 height 37
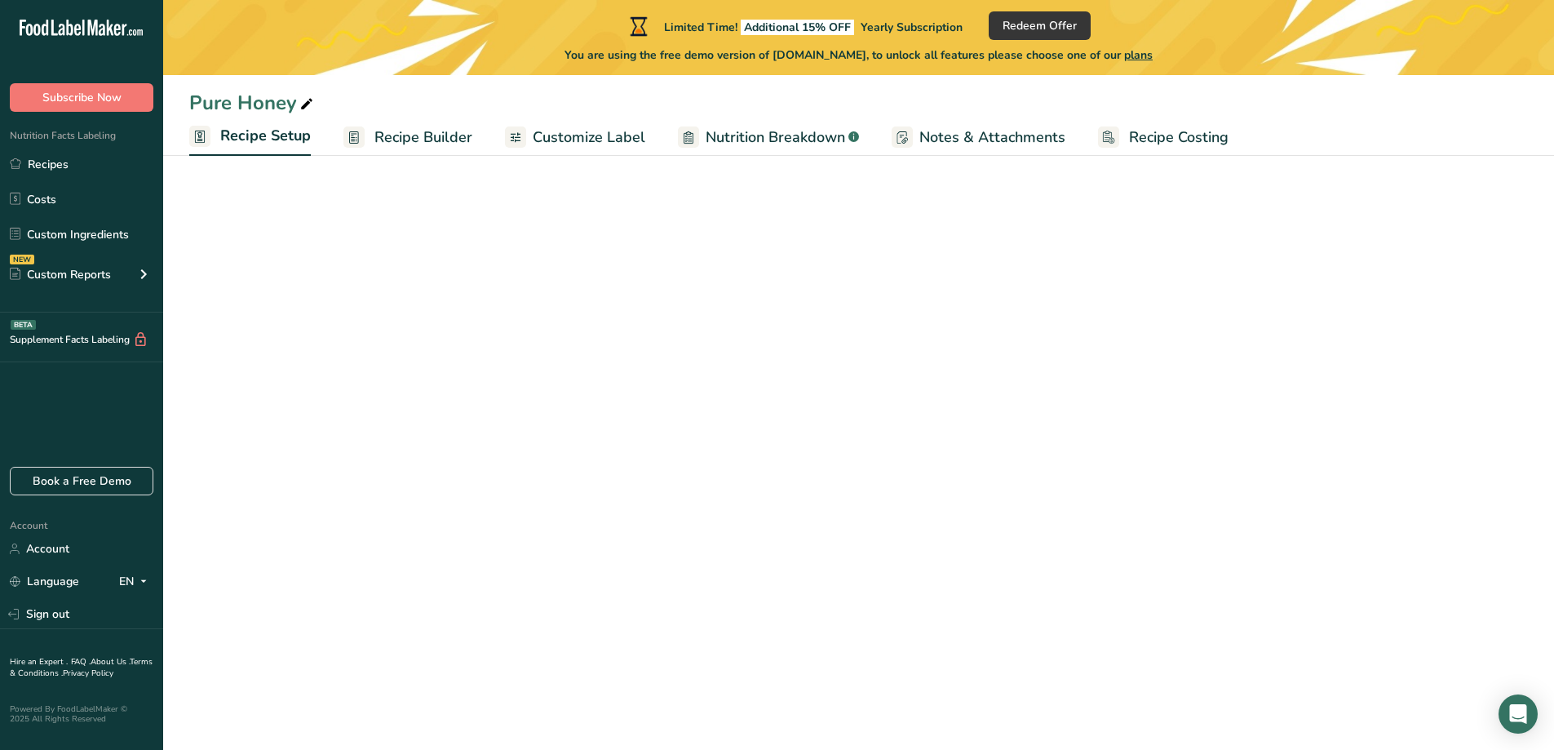
select select "22"
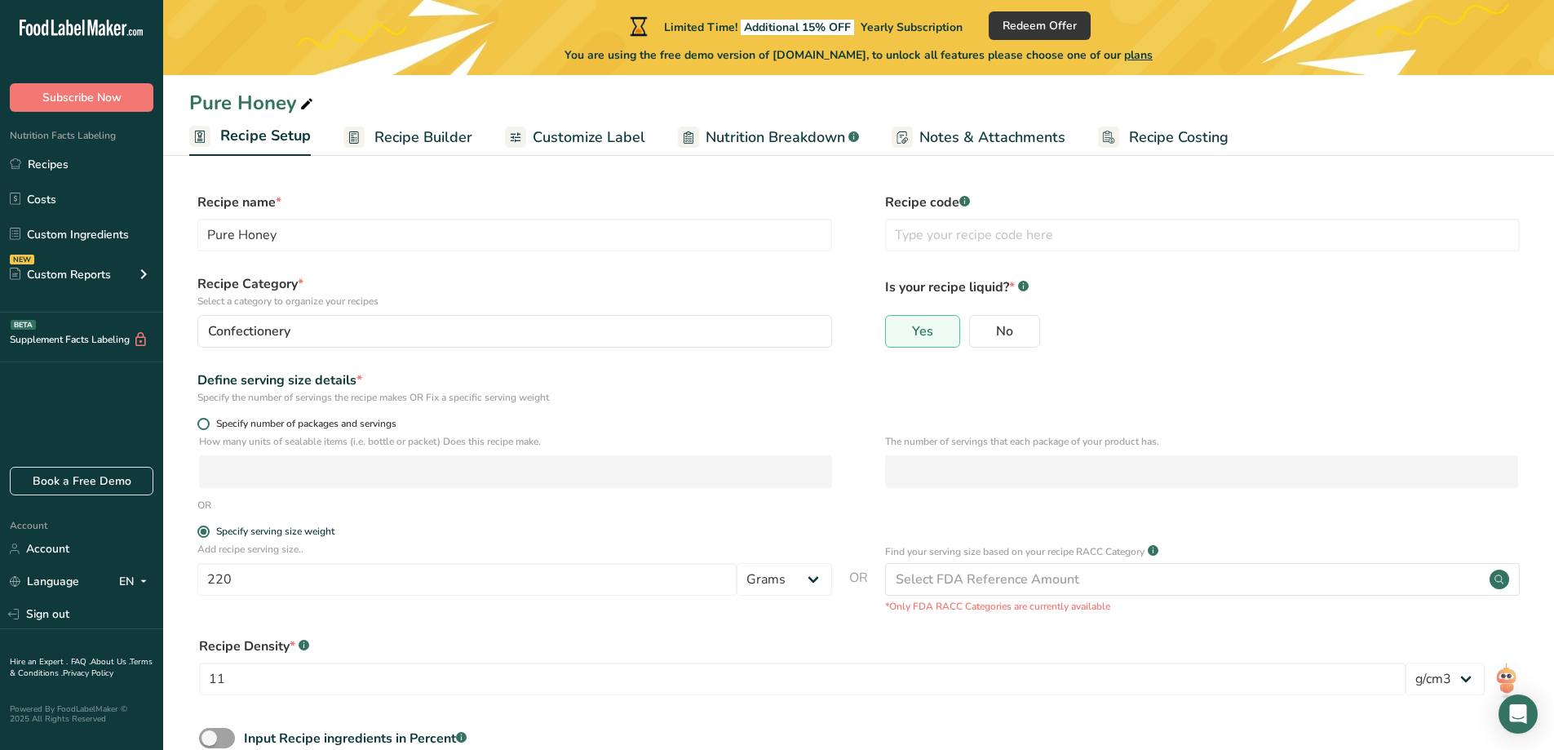
click at [208, 423] on span at bounding box center [203, 424] width 12 height 12
click at [208, 423] on input "Specify number of packages and servings" at bounding box center [202, 423] width 11 height 11
radio input "true"
radio input "false"
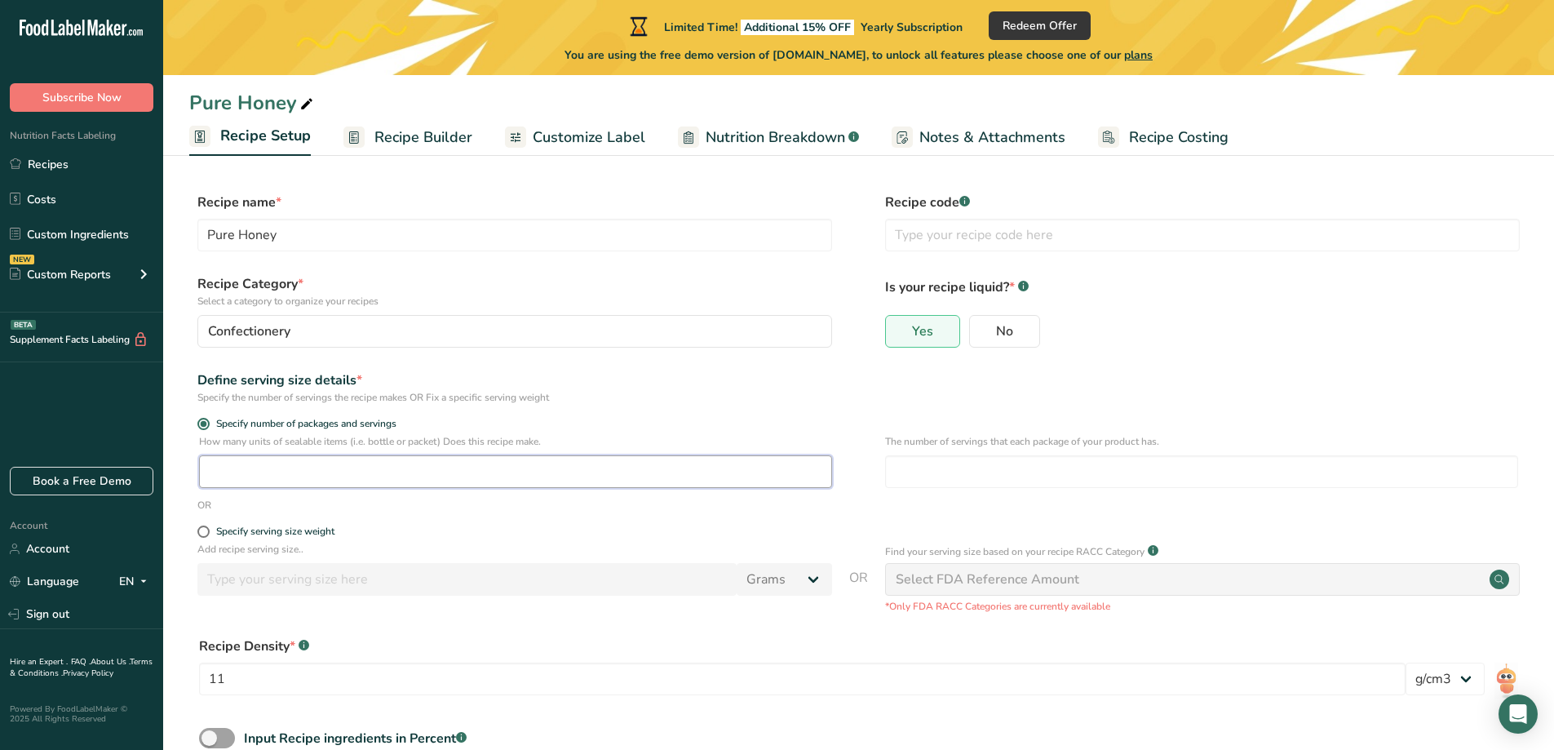
click at [246, 473] on input "number" at bounding box center [515, 471] width 633 height 33
type input "11"
click at [658, 406] on form "Recipe name * Pure Honey Recipe code .a-a{fill:#347362;}.b-a{fill:#fff;} Recipe…" at bounding box center [858, 510] width 1339 height 634
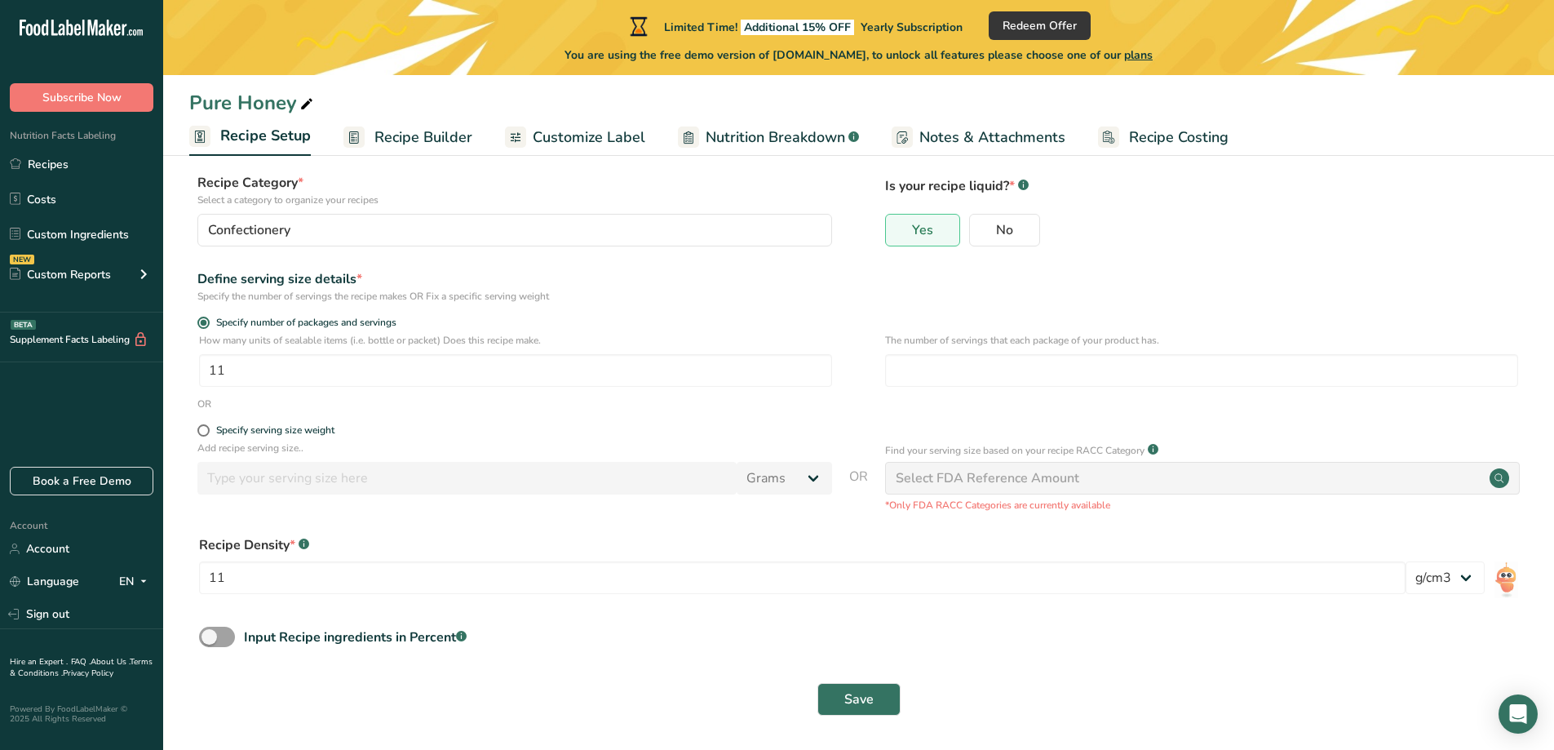
scroll to position [103, 0]
drag, startPoint x: 176, startPoint y: 568, endPoint x: 133, endPoint y: 530, distance: 57.2
click at [126, 548] on div ".a-20{fill:#fff;} Subscribe Now Nutrition Facts Labeling Recipes Costs Custom I…" at bounding box center [777, 323] width 1554 height 852
type input "1"
click at [868, 696] on span "Save" at bounding box center [858, 698] width 29 height 20
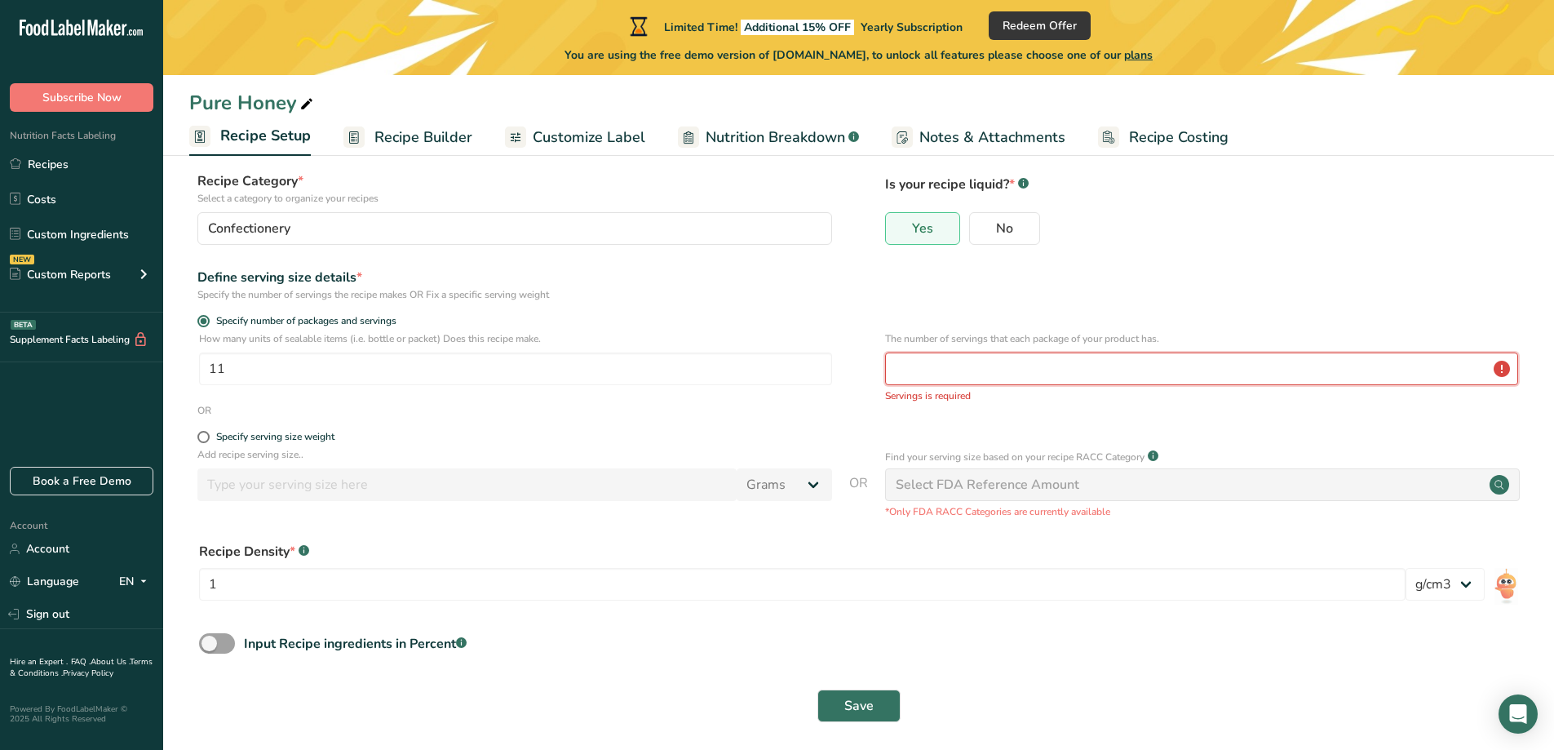
click at [958, 372] on input "number" at bounding box center [1201, 368] width 633 height 33
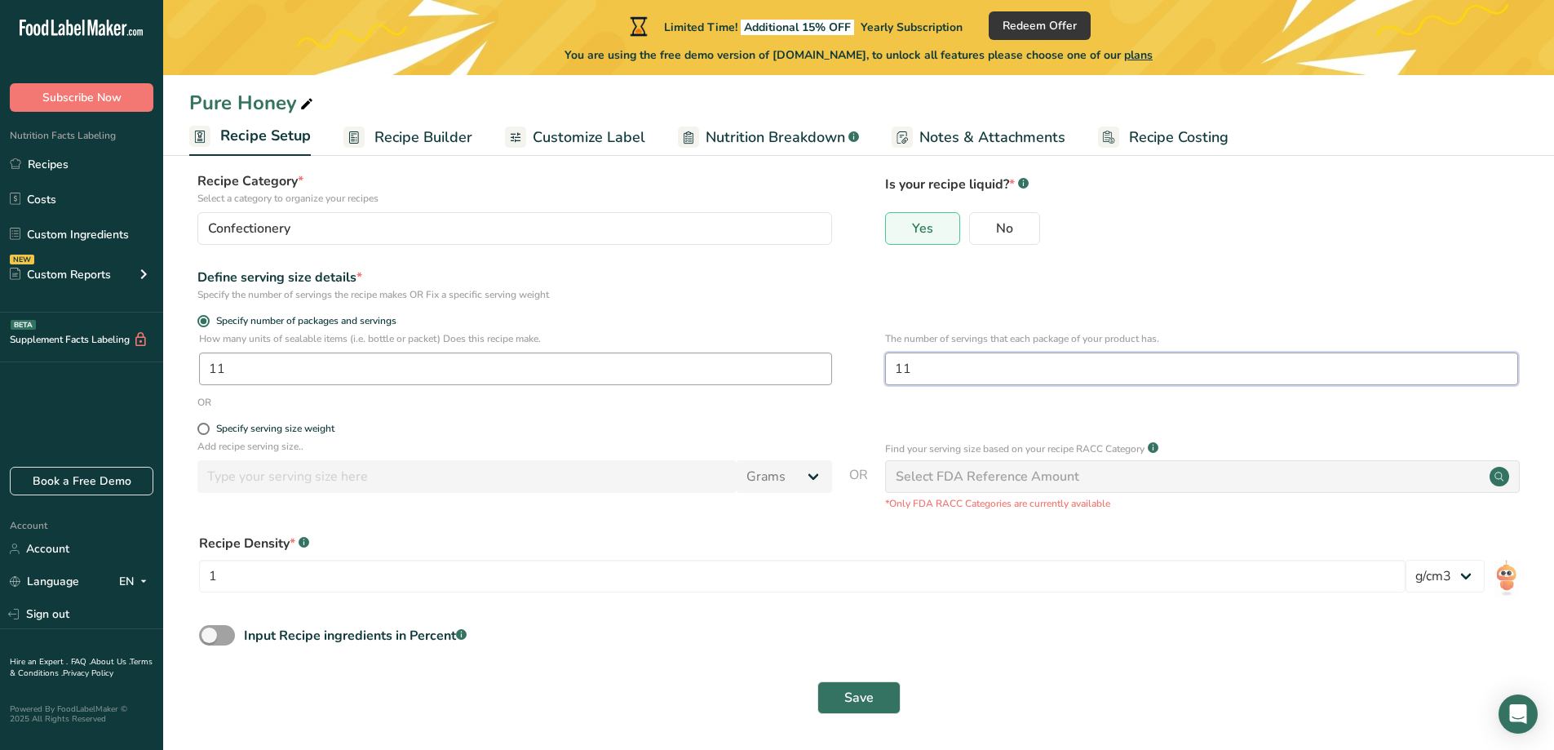
type input "11"
drag, startPoint x: 267, startPoint y: 367, endPoint x: 154, endPoint y: 359, distance: 112.9
click at [154, 359] on div ".a-20{fill:#fff;} Subscribe Now Nutrition Facts Labeling Recipes Costs Custom I…" at bounding box center [777, 323] width 1554 height 852
type input "1"
click at [879, 700] on button "Save" at bounding box center [858, 697] width 83 height 33
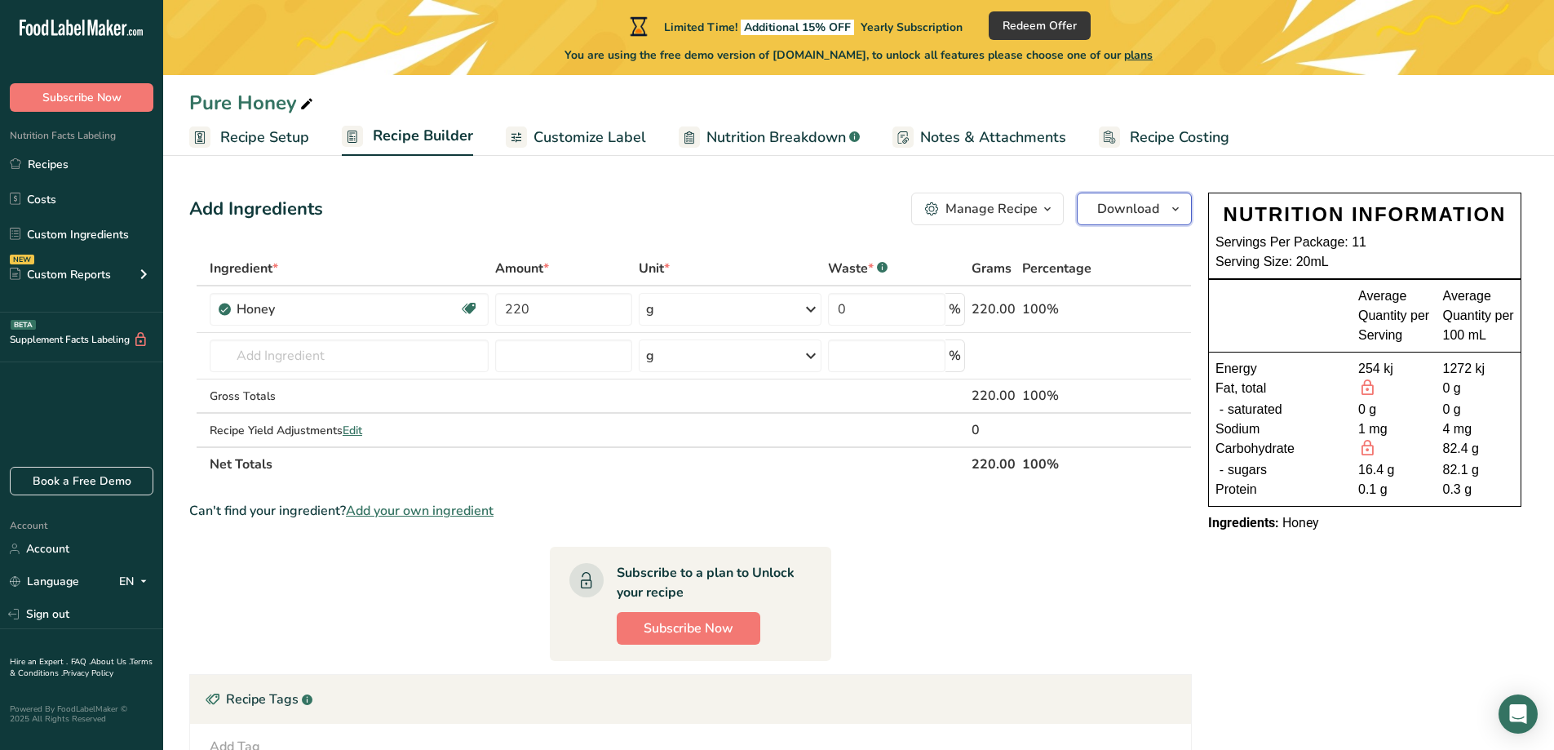
click at [1151, 214] on span "Download" at bounding box center [1128, 209] width 62 height 20
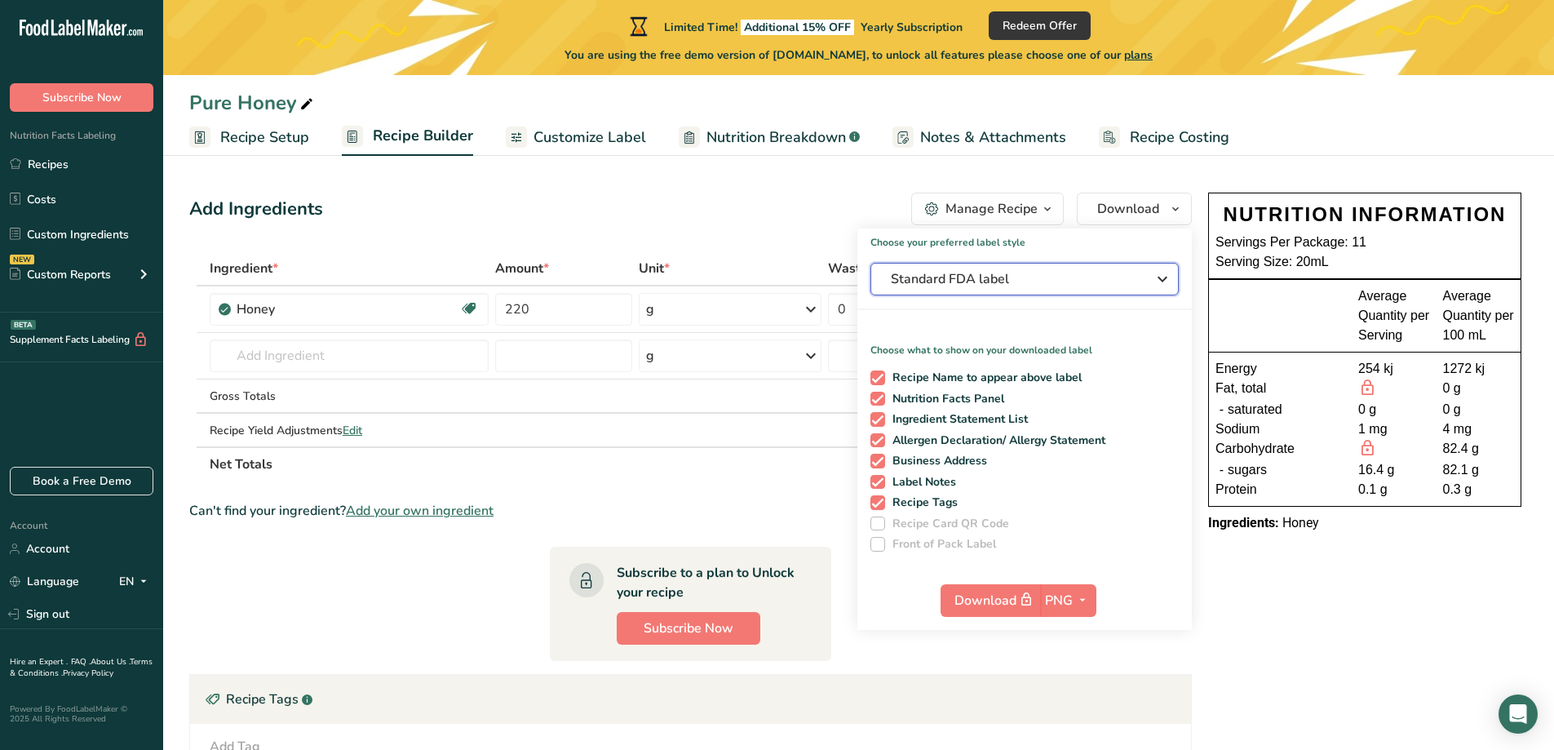
click at [1097, 281] on span "Standard FDA label" at bounding box center [1013, 279] width 245 height 20
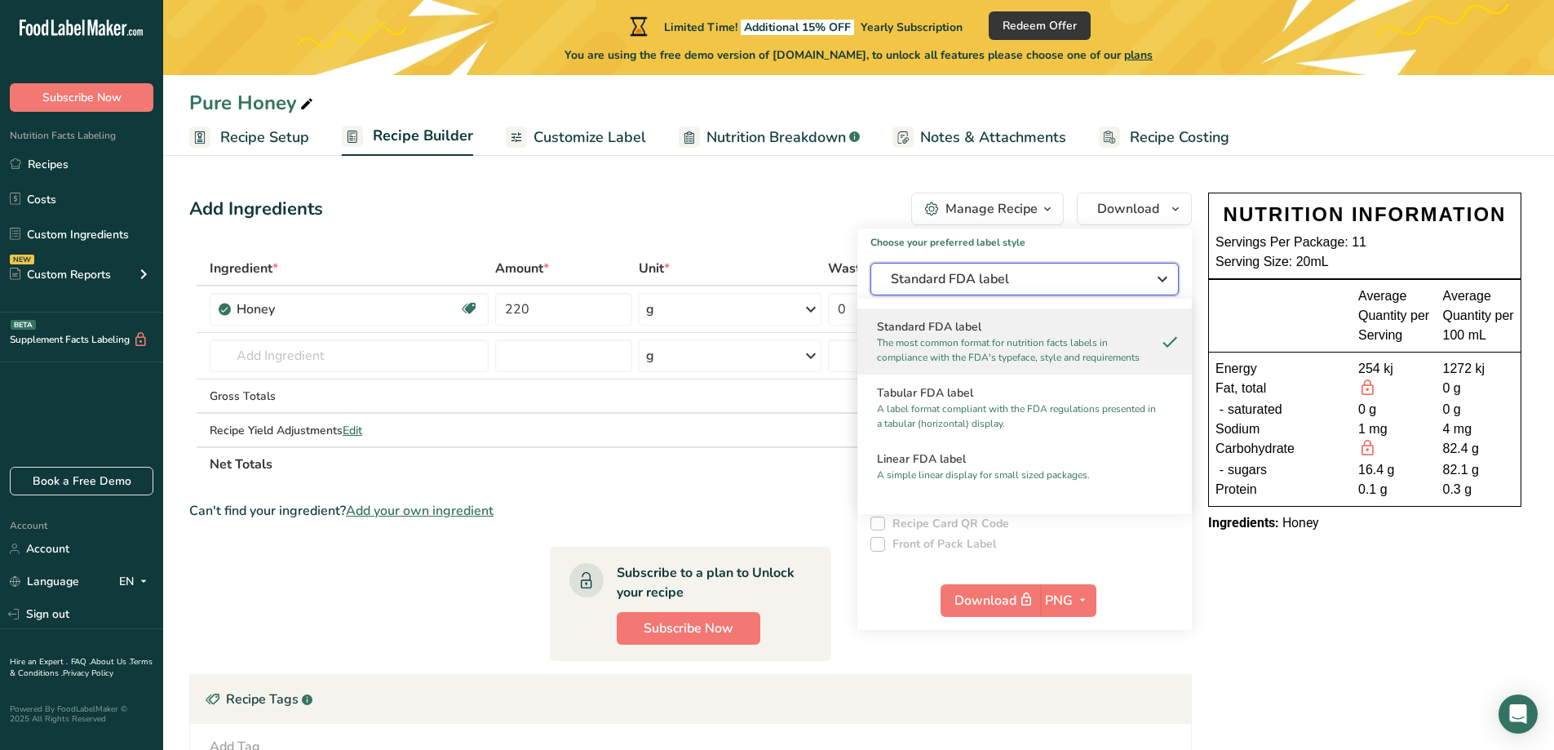
click at [1097, 281] on span "Standard FDA label" at bounding box center [1013, 279] width 245 height 20
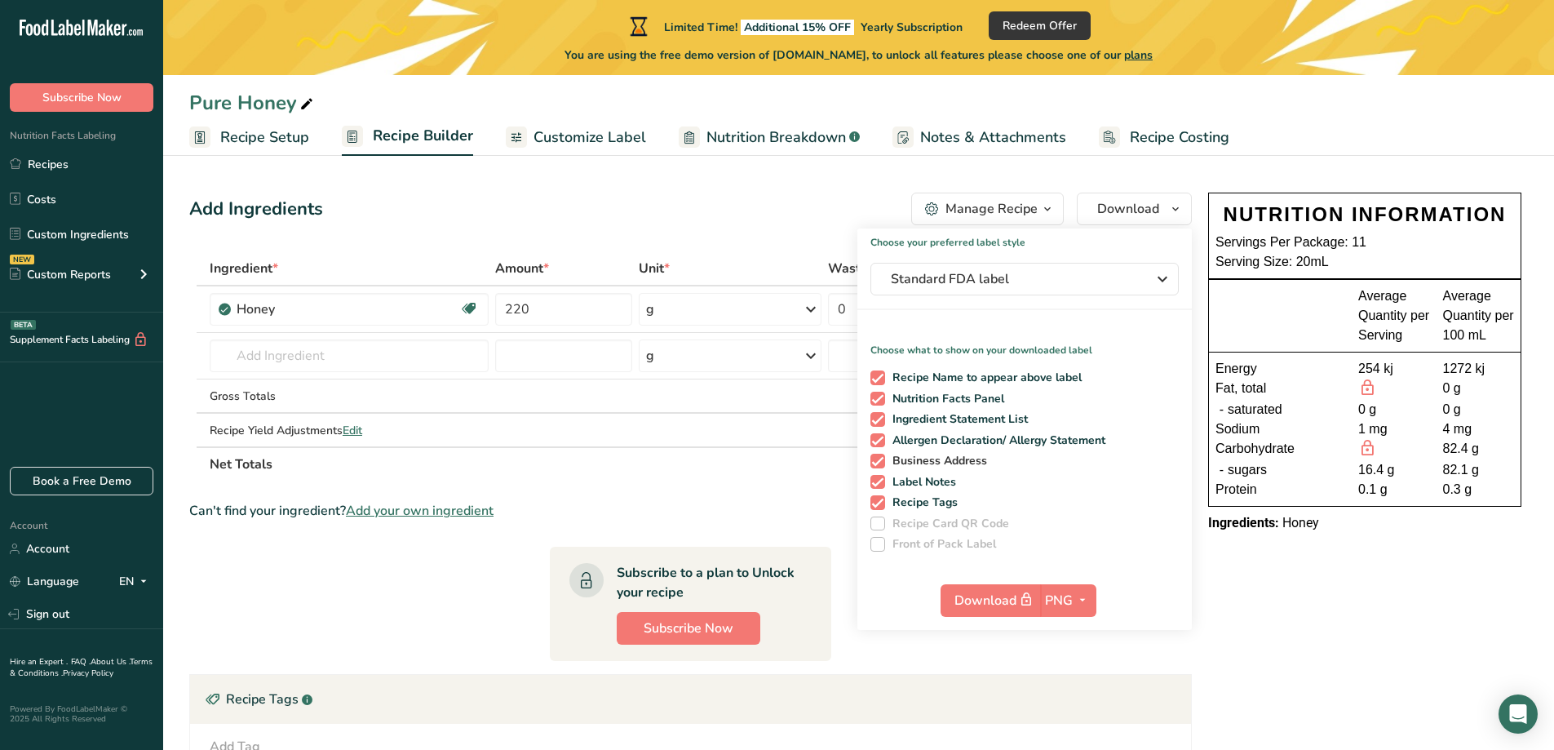
click at [880, 463] on span at bounding box center [877, 461] width 15 height 15
click at [880, 463] on input "Business Address" at bounding box center [875, 460] width 11 height 11
checkbox input "false"
click at [879, 503] on span at bounding box center [877, 502] width 15 height 15
click at [879, 503] on input "Recipe Tags" at bounding box center [875, 502] width 11 height 11
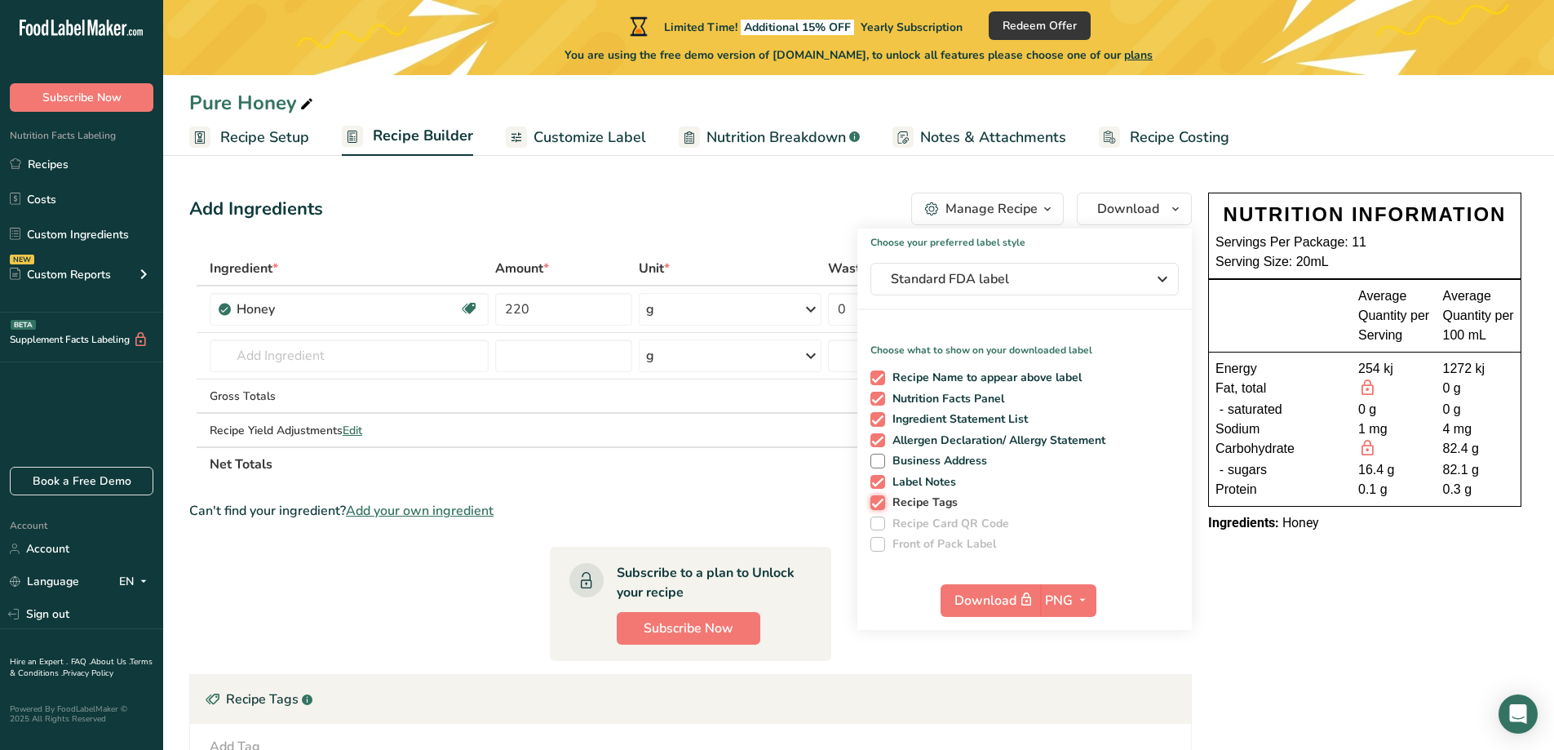
checkbox input "false"
click at [878, 483] on span at bounding box center [877, 482] width 15 height 15
click at [878, 483] on input "Label Notes" at bounding box center [875, 481] width 11 height 11
checkbox input "false"
click at [880, 436] on span at bounding box center [877, 440] width 15 height 15
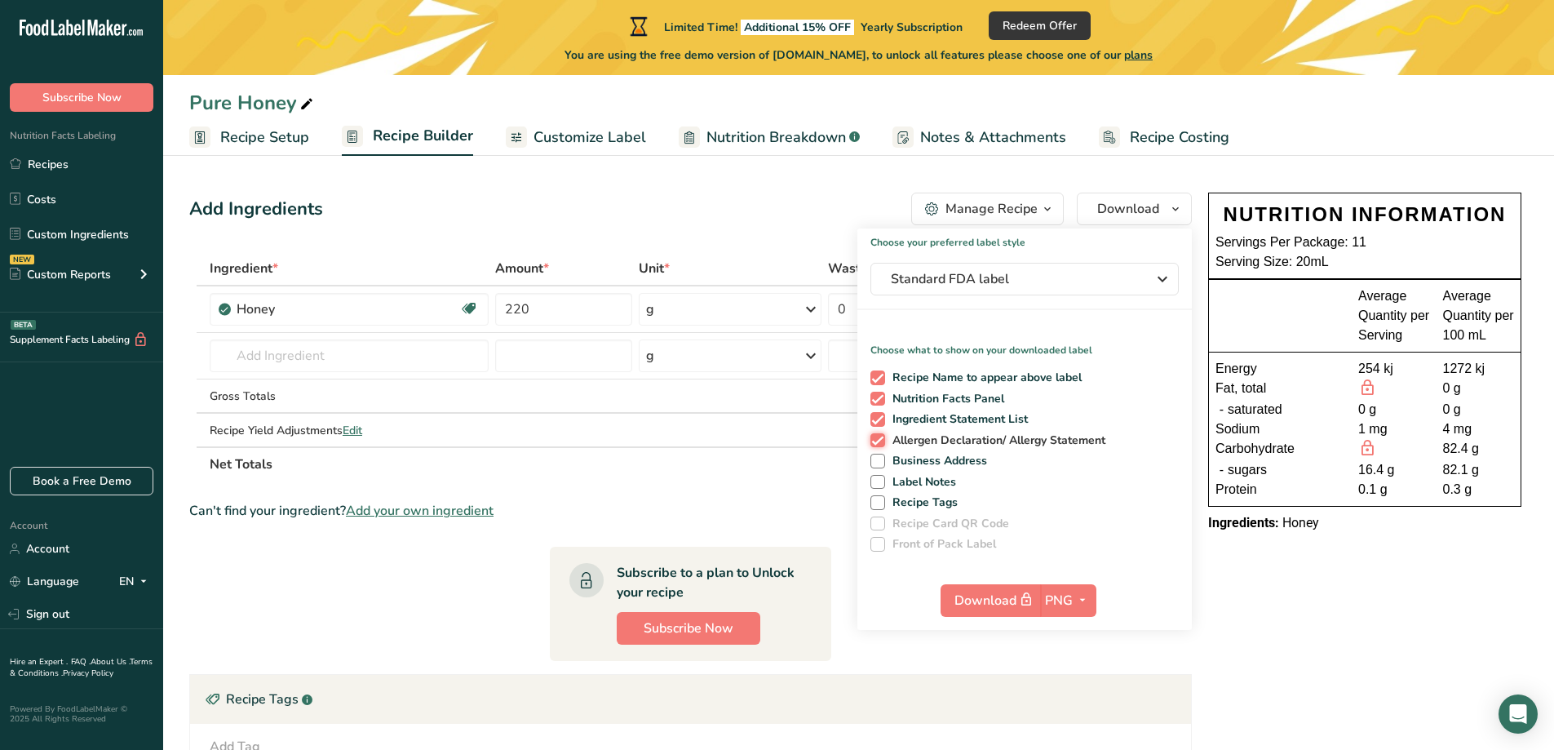
click at [880, 436] on input "Allergen Declaration/ Allergy Statement" at bounding box center [875, 440] width 11 height 11
checkbox input "false"
click at [879, 419] on span at bounding box center [877, 419] width 15 height 15
click at [879, 419] on input "Ingredient Statement List" at bounding box center [875, 419] width 11 height 11
checkbox input "false"
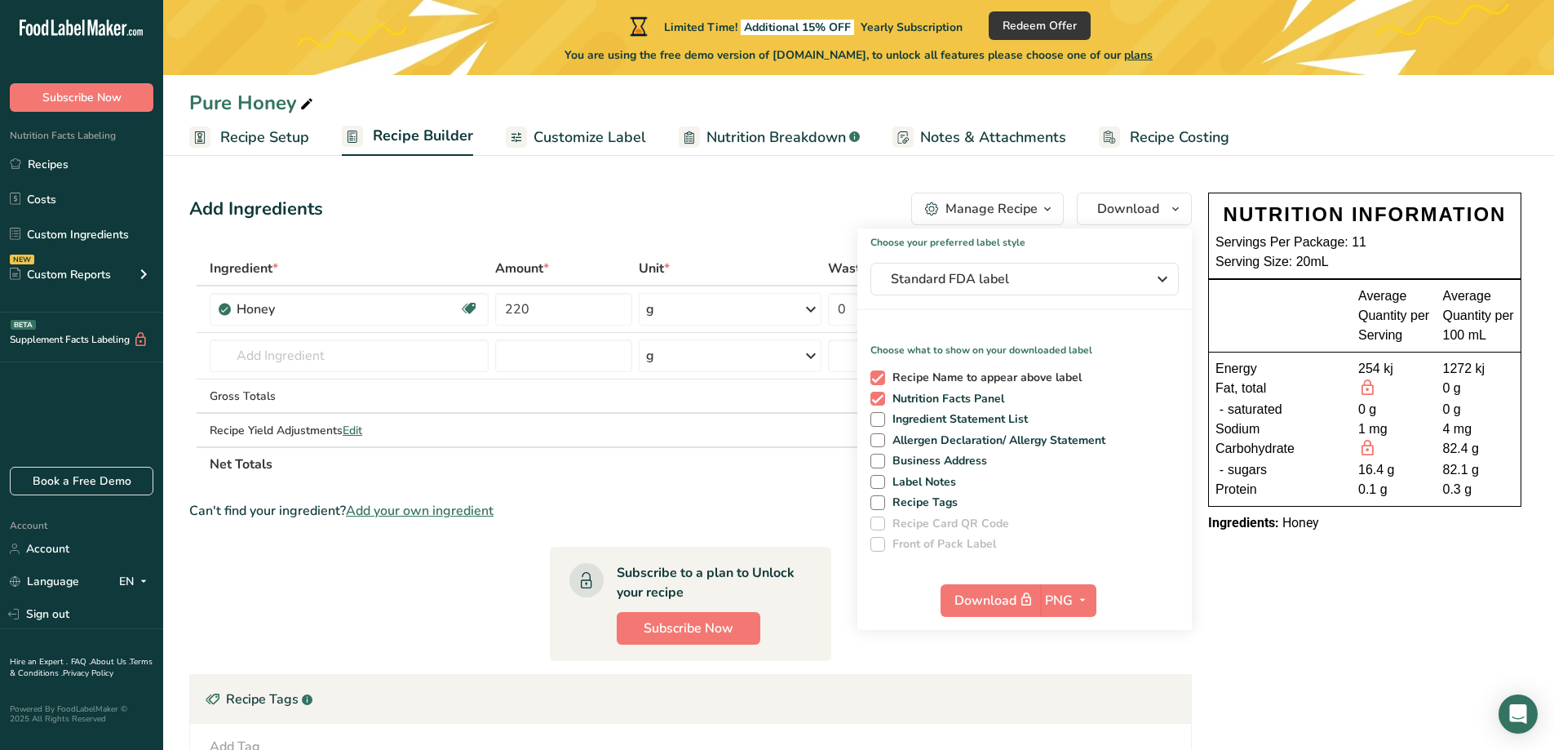
click at [883, 384] on span at bounding box center [877, 377] width 15 height 15
click at [881, 383] on input "Recipe Name to appear above label" at bounding box center [875, 377] width 11 height 11
checkbox input "false"
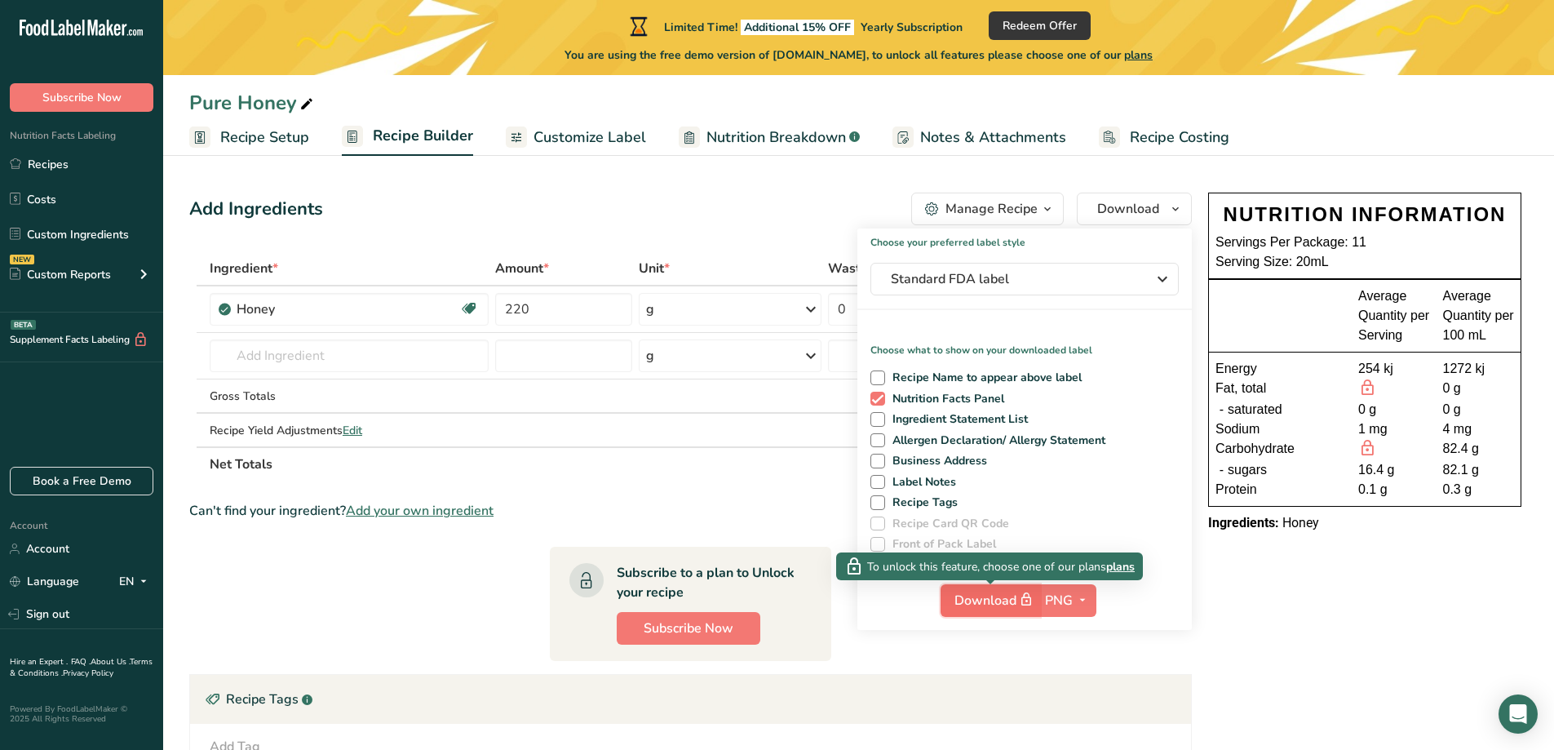
click at [994, 603] on span "Download" at bounding box center [995, 600] width 82 height 20
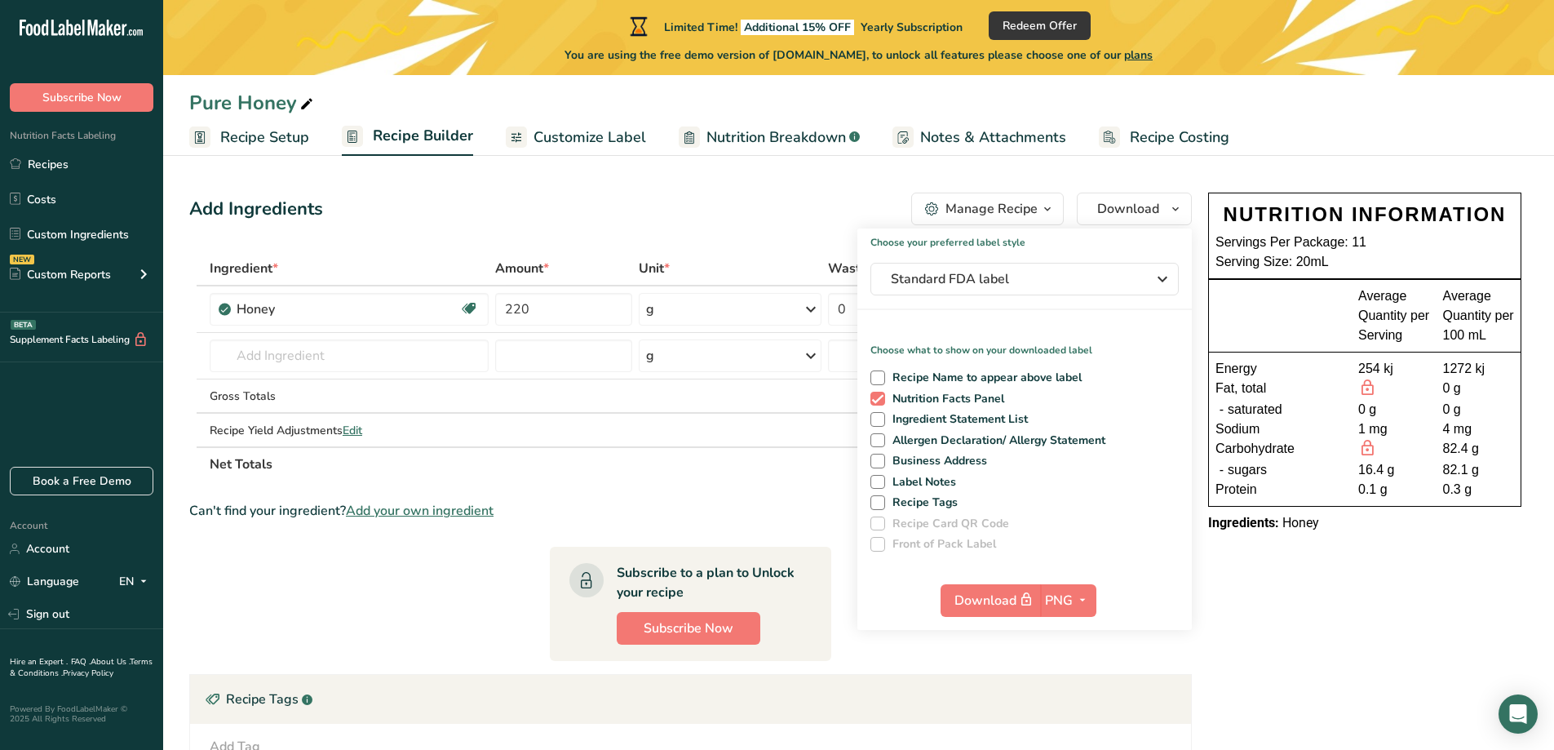
click at [551, 183] on section "Add Ingredients Manage Recipe Delete Recipe Duplicate Recipe Scale Recipe Save …" at bounding box center [858, 564] width 1391 height 808
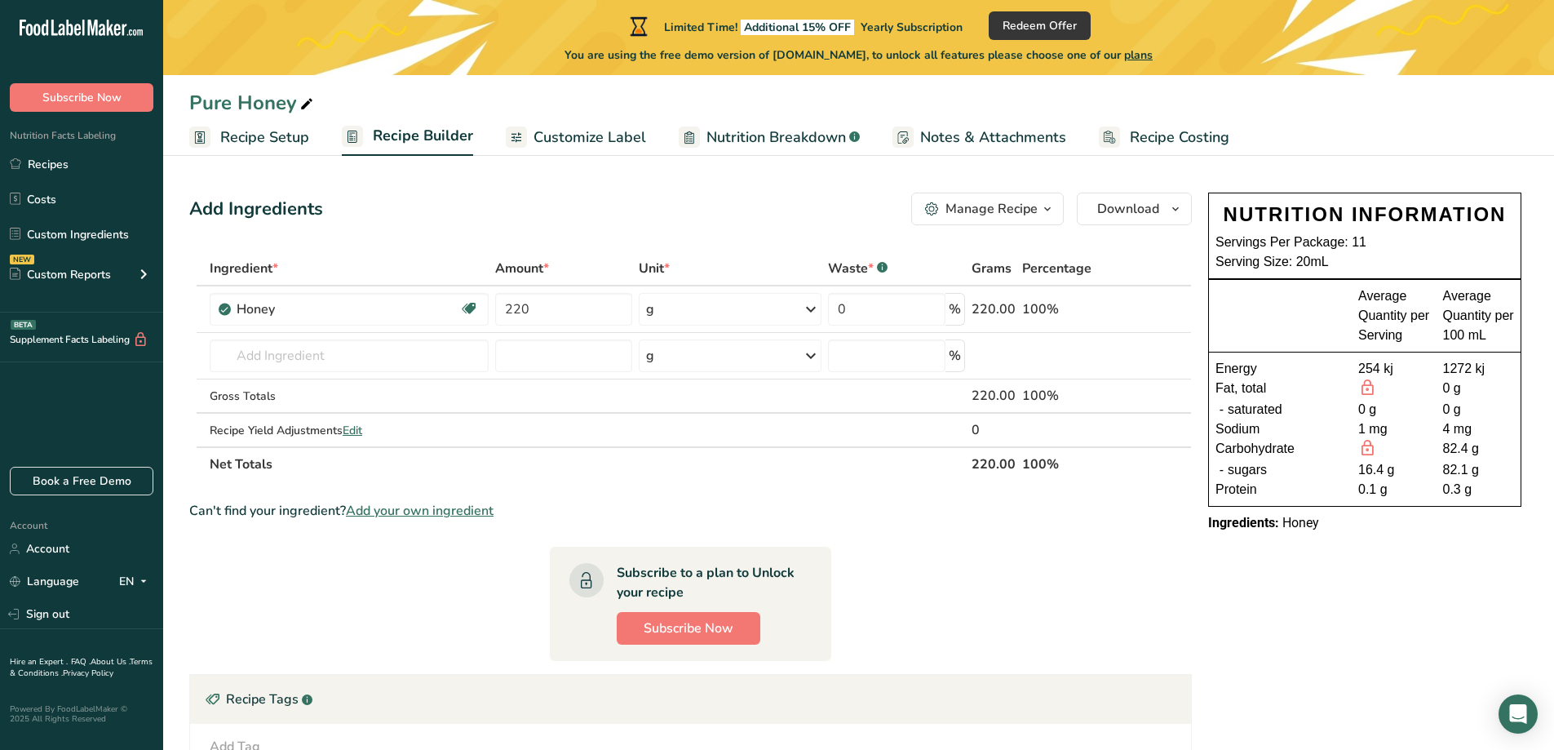
click at [580, 137] on span "Customize Label" at bounding box center [589, 137] width 113 height 22
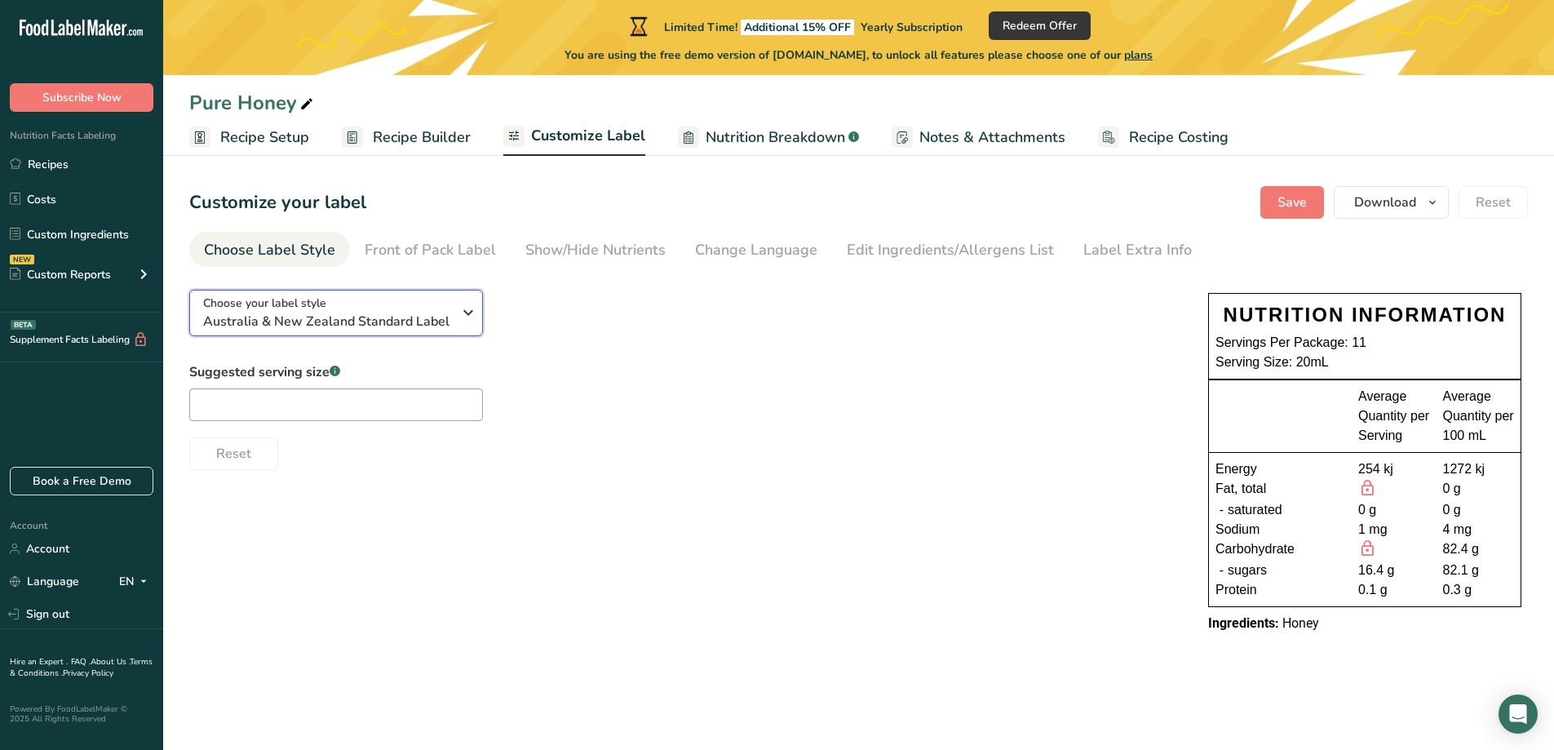
click at [457, 320] on div "Choose your label style [GEOGRAPHIC_DATA] & New Zealand Standard Label" at bounding box center [333, 312] width 261 height 37
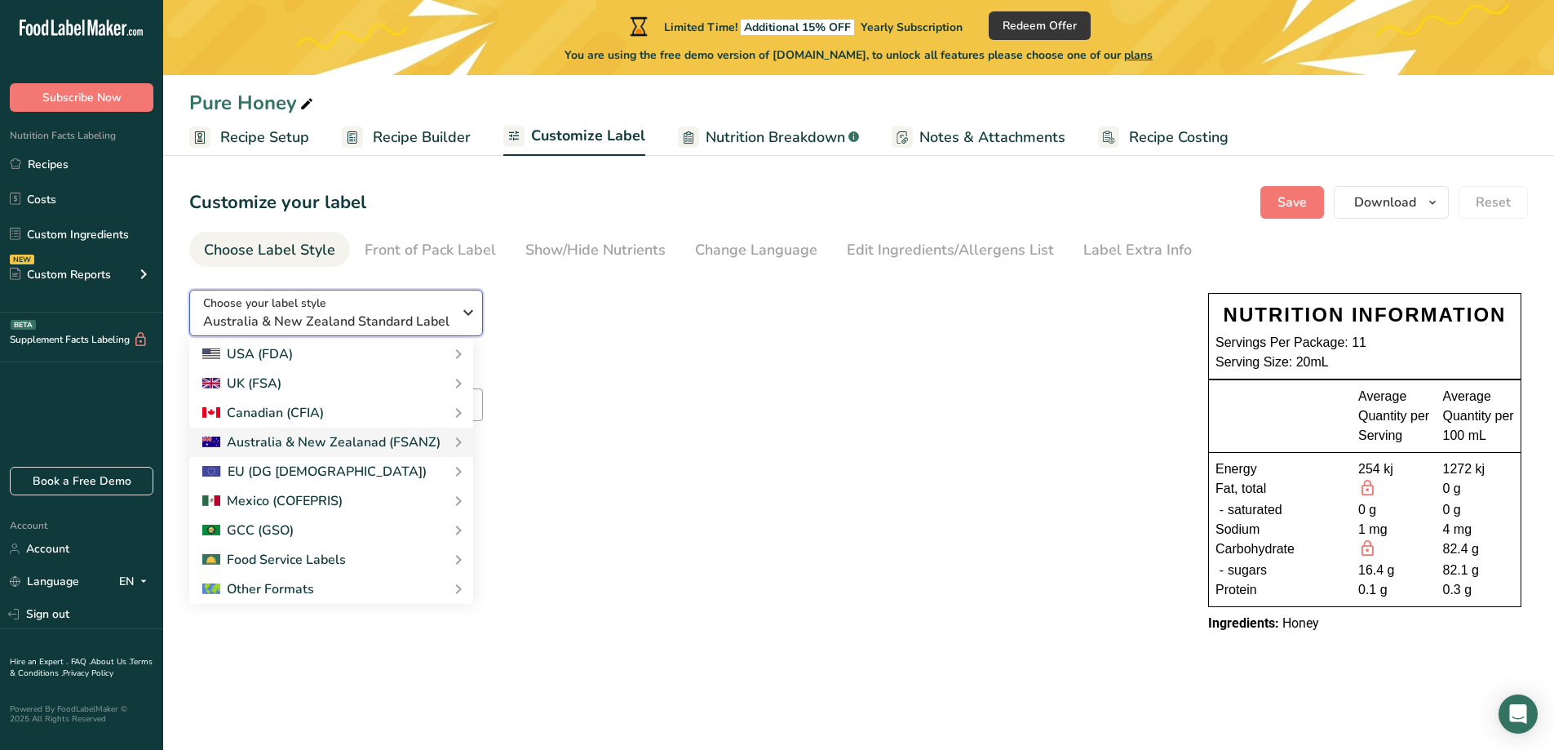
click at [457, 320] on div "Choose your label style [GEOGRAPHIC_DATA] & New Zealand Standard Label" at bounding box center [333, 312] width 261 height 37
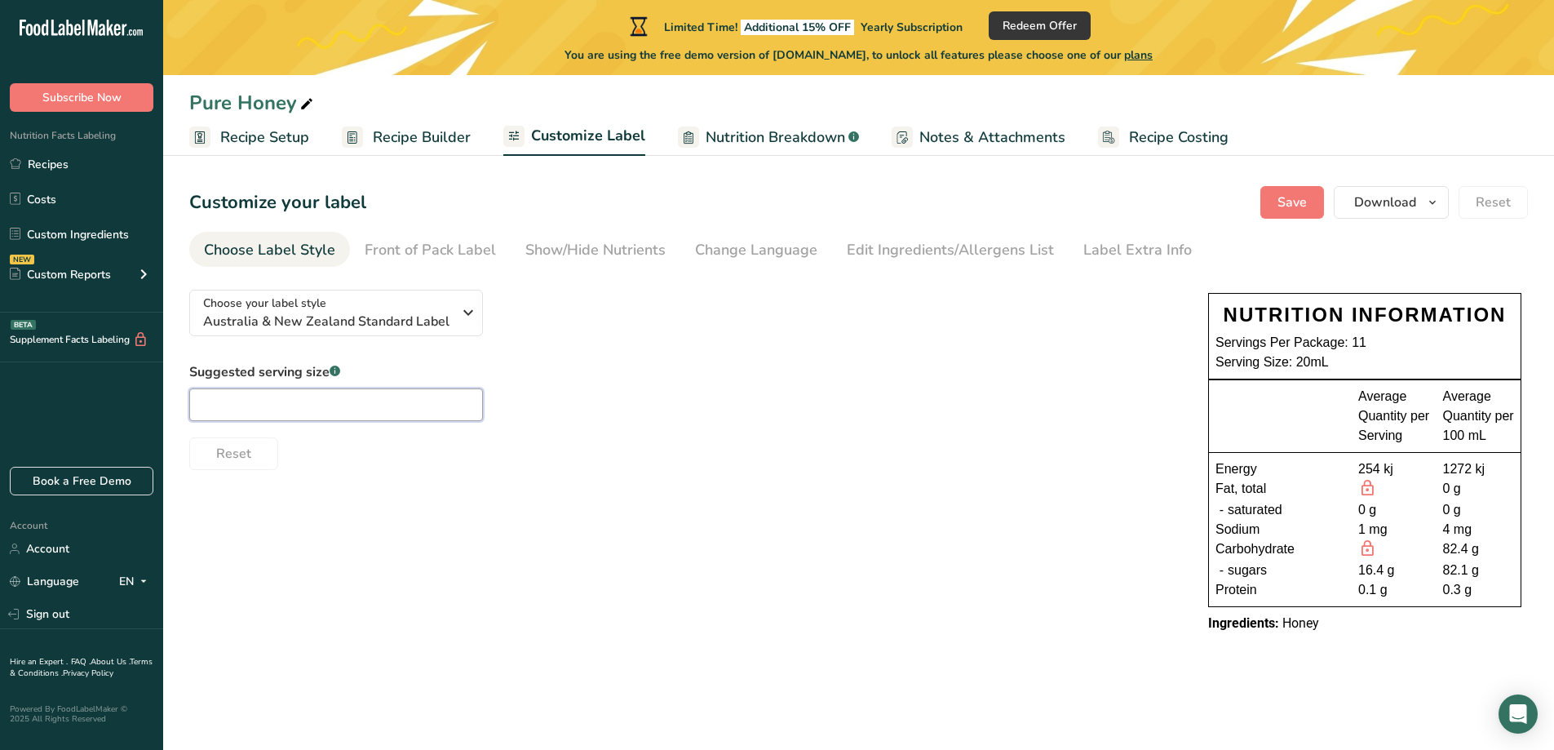
click at [361, 414] on input "text" at bounding box center [336, 404] width 294 height 33
click at [431, 485] on div "Choose your label style [GEOGRAPHIC_DATA] & New Zealand Standard Label USA (FDA…" at bounding box center [858, 463] width 1339 height 373
click at [317, 412] on input "20" at bounding box center [336, 404] width 294 height 33
type input "20g"
click at [561, 488] on div "Choose your label style [GEOGRAPHIC_DATA] & New Zealand Standard Label USA (FDA…" at bounding box center [858, 463] width 1339 height 373
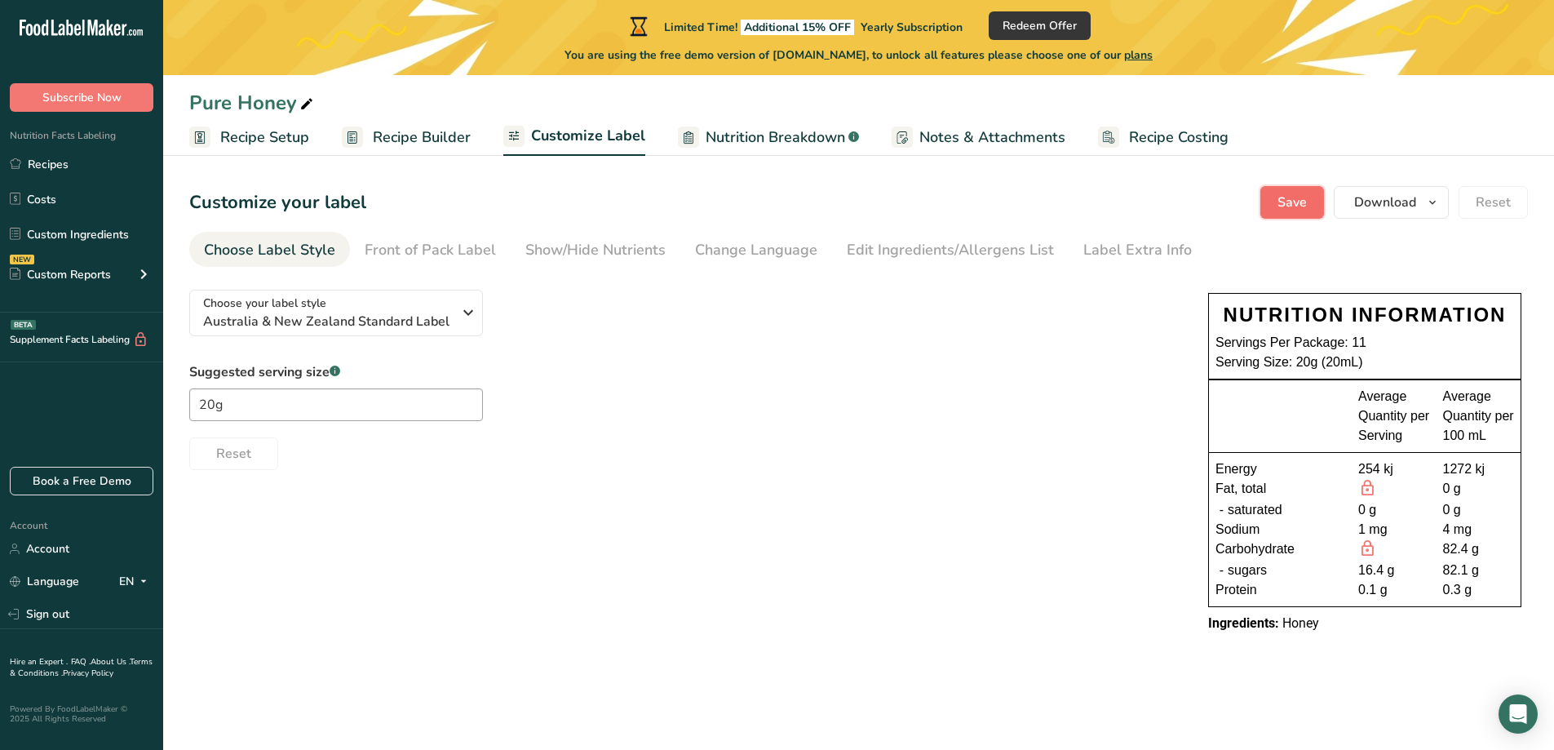
click at [1269, 204] on button "Save" at bounding box center [1292, 202] width 64 height 33
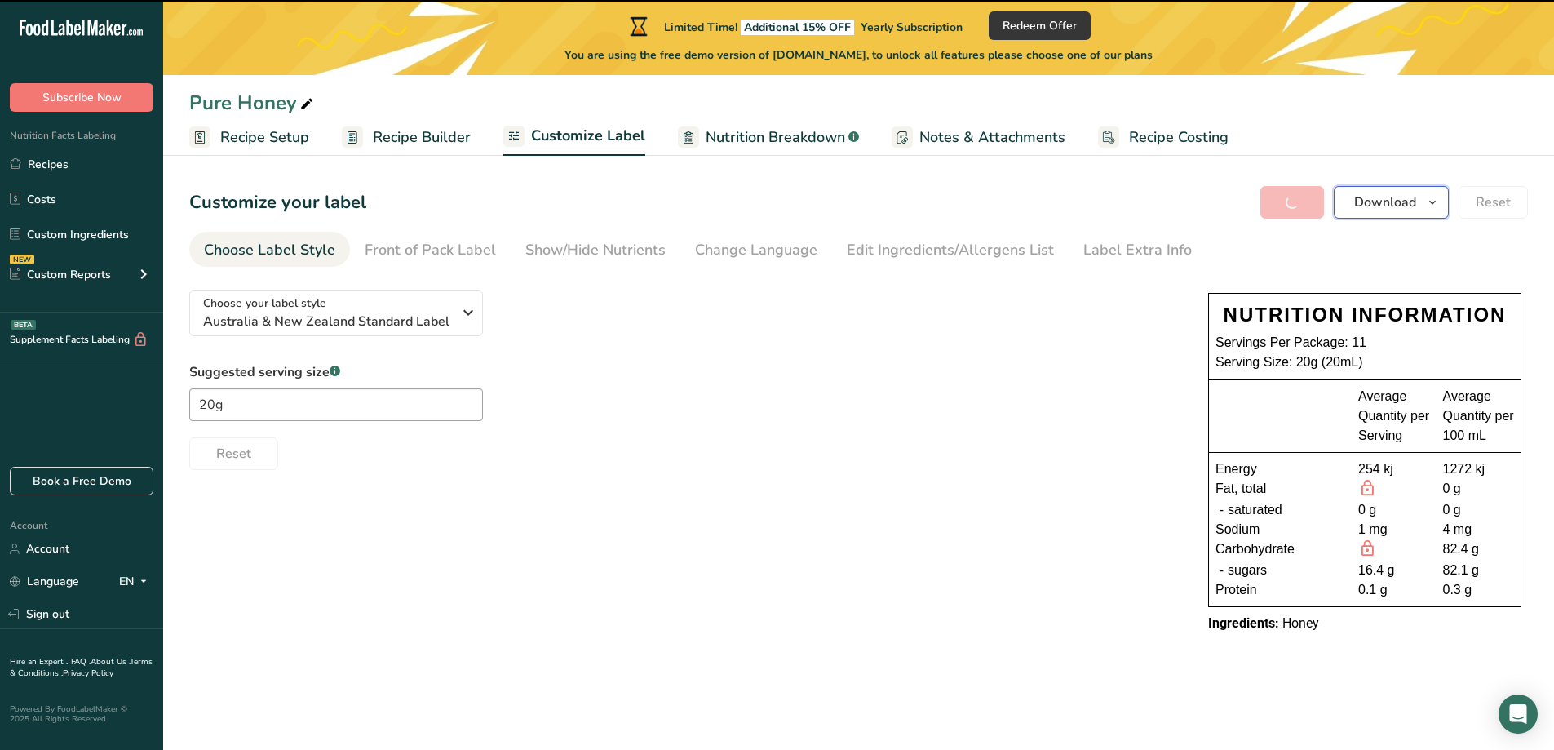
click at [1416, 209] on span "Download" at bounding box center [1385, 203] width 62 height 20
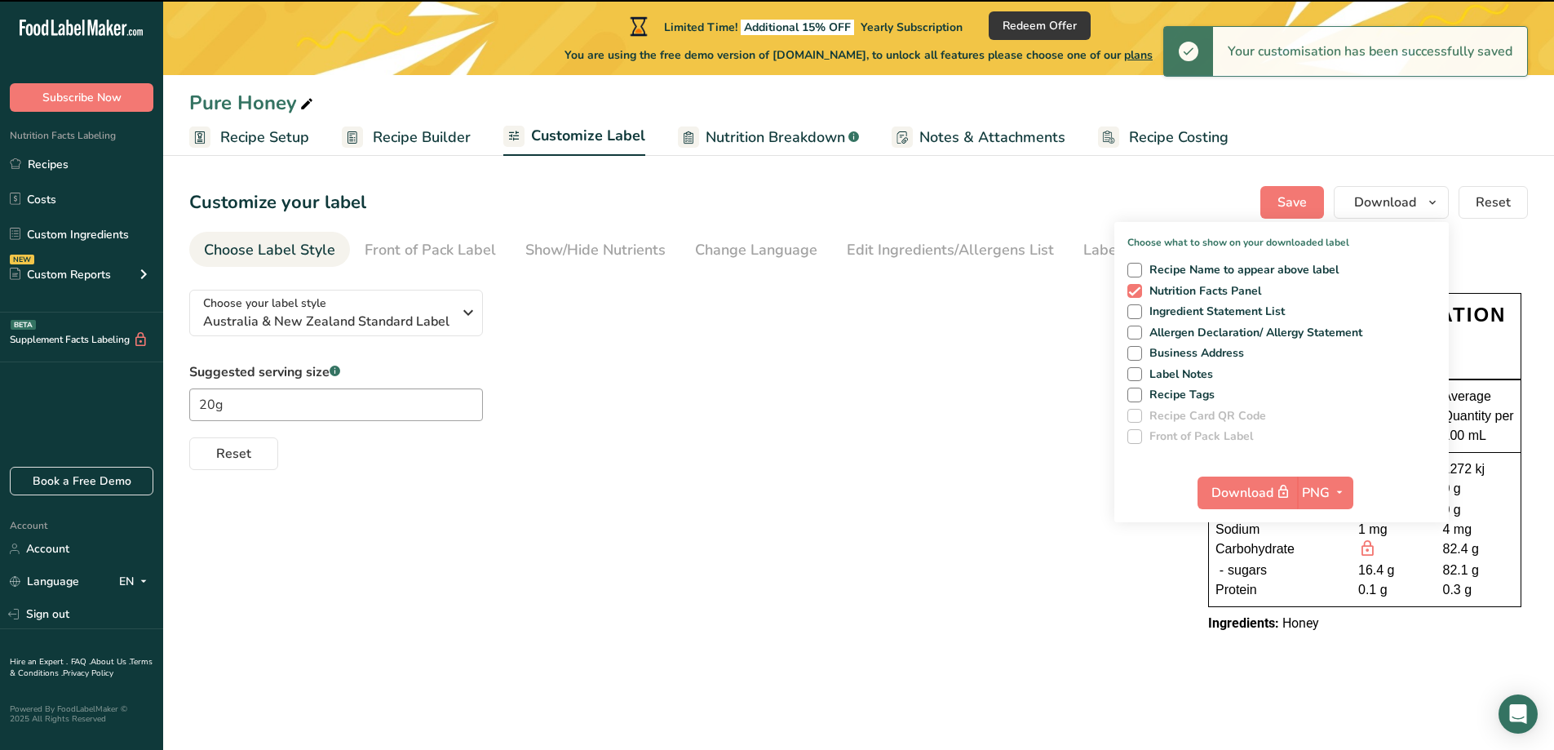
click at [893, 411] on div "Suggested serving size .a-a{fill:#347362;}.b-a{fill:#fff;} 20g Reset" at bounding box center [682, 416] width 986 height 108
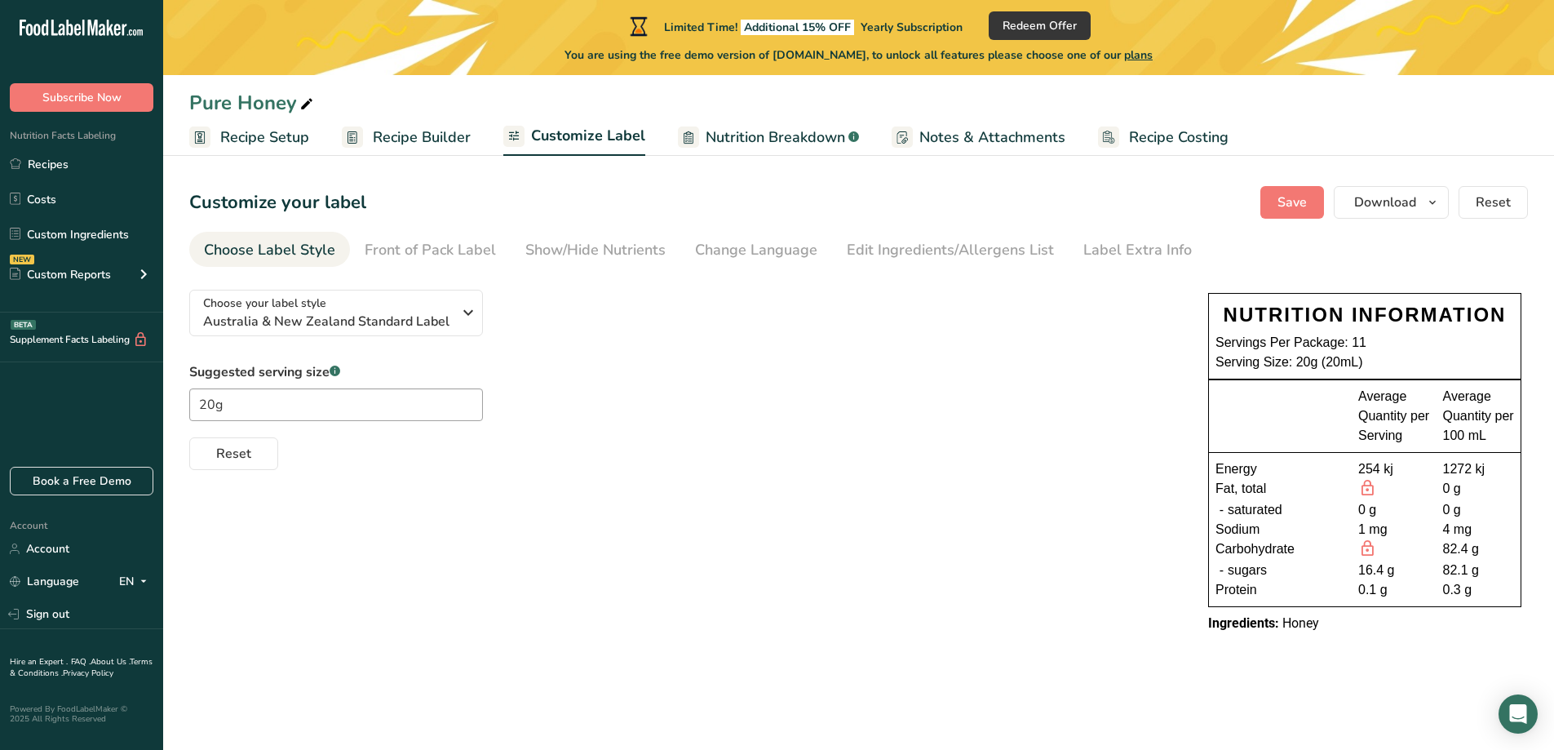
click at [772, 135] on span "Nutrition Breakdown" at bounding box center [775, 137] width 139 height 22
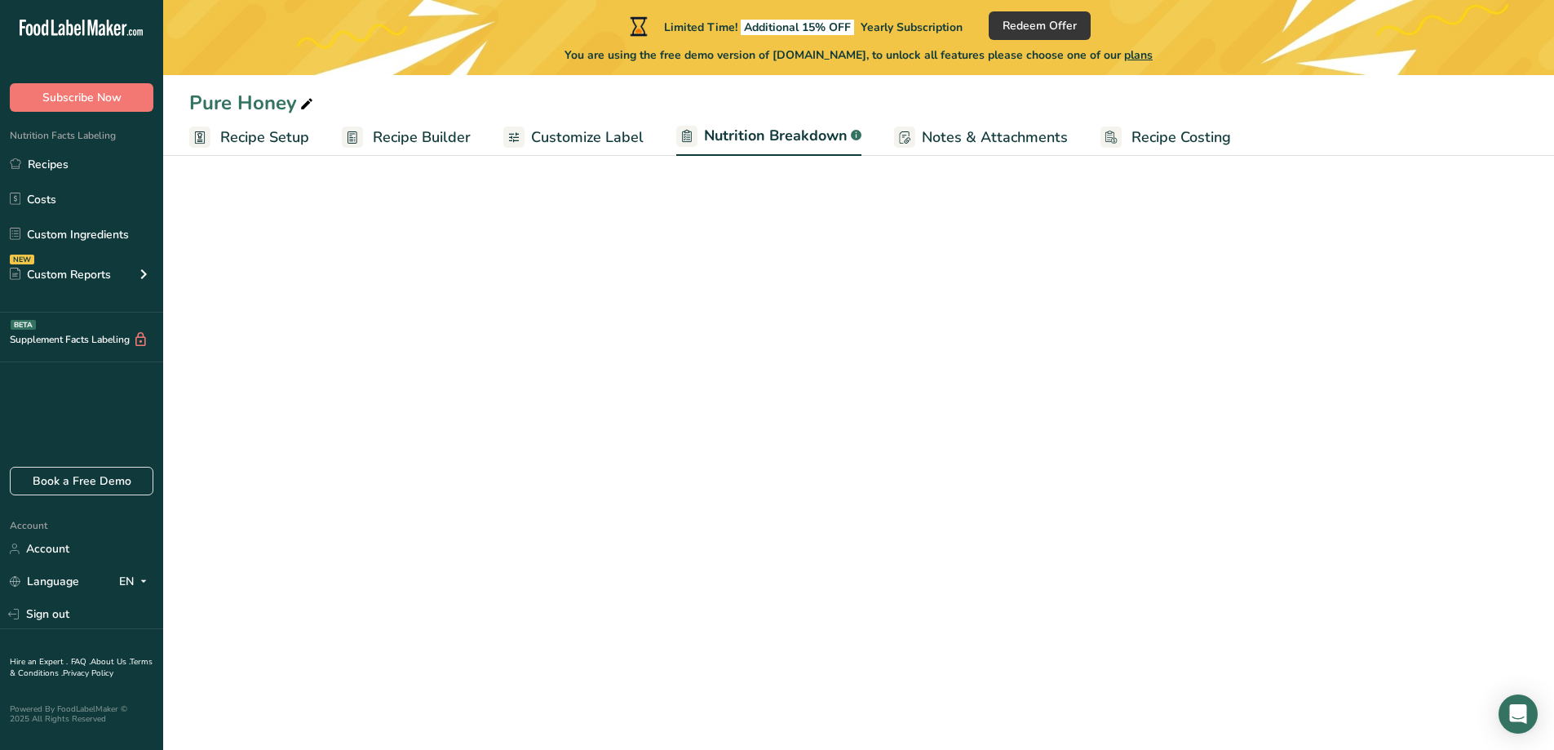
select select "Calories"
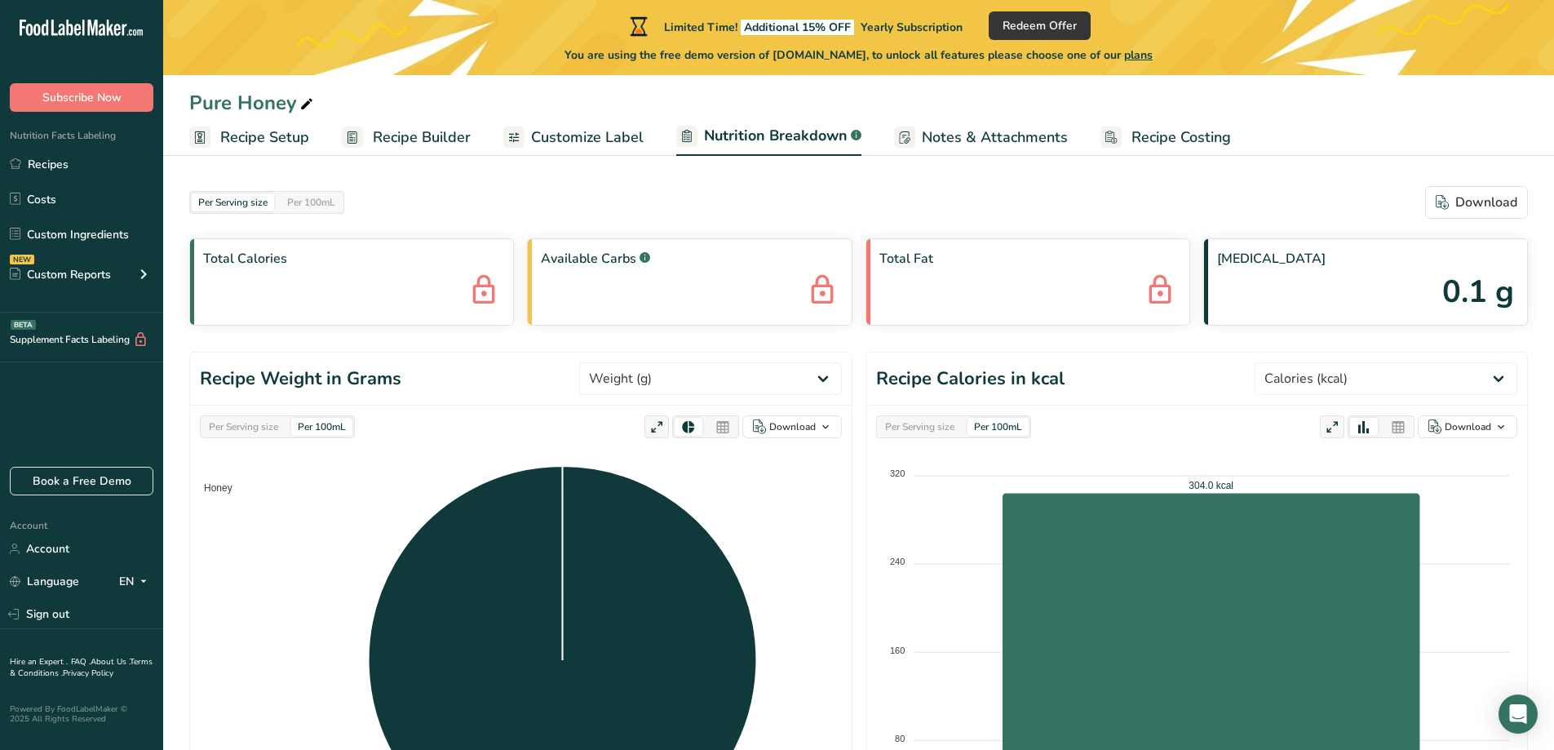
click at [990, 145] on span "Notes & Attachments" at bounding box center [995, 137] width 146 height 22
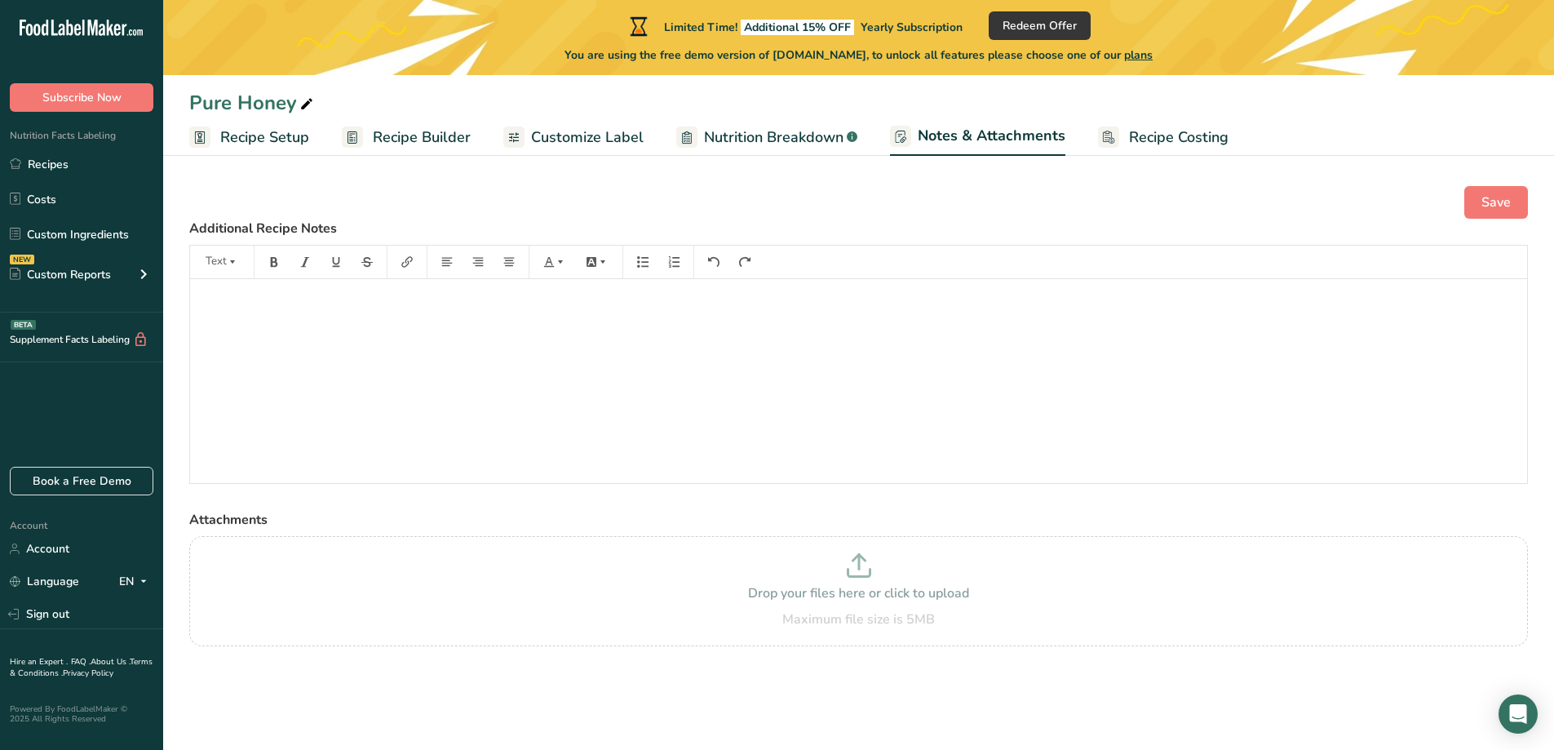
click at [1142, 139] on span "Recipe Costing" at bounding box center [1179, 137] width 100 height 22
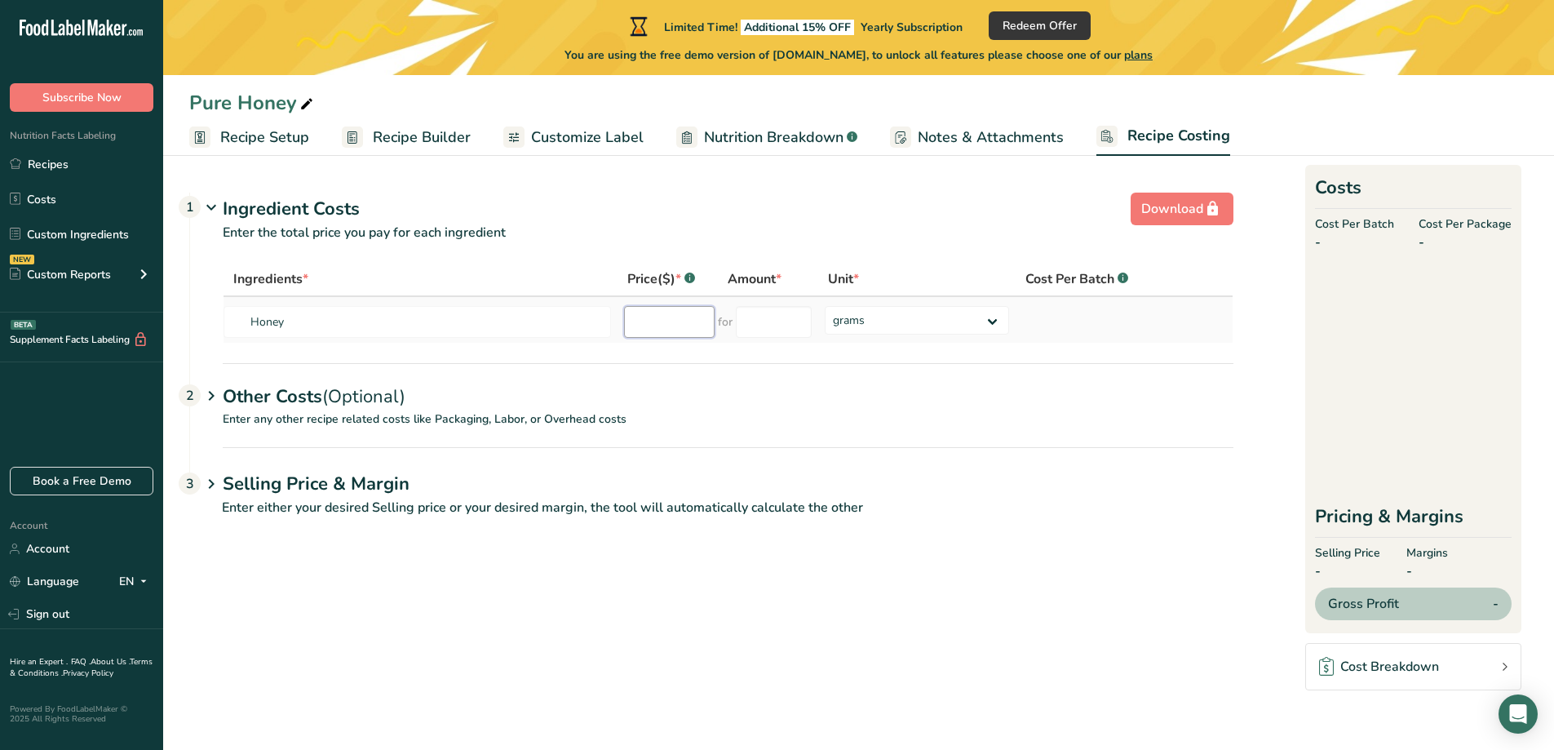
click at [682, 322] on input "number" at bounding box center [669, 322] width 91 height 32
type input "10.00"
click at [740, 322] on input "number" at bounding box center [774, 322] width 76 height 32
type input "220"
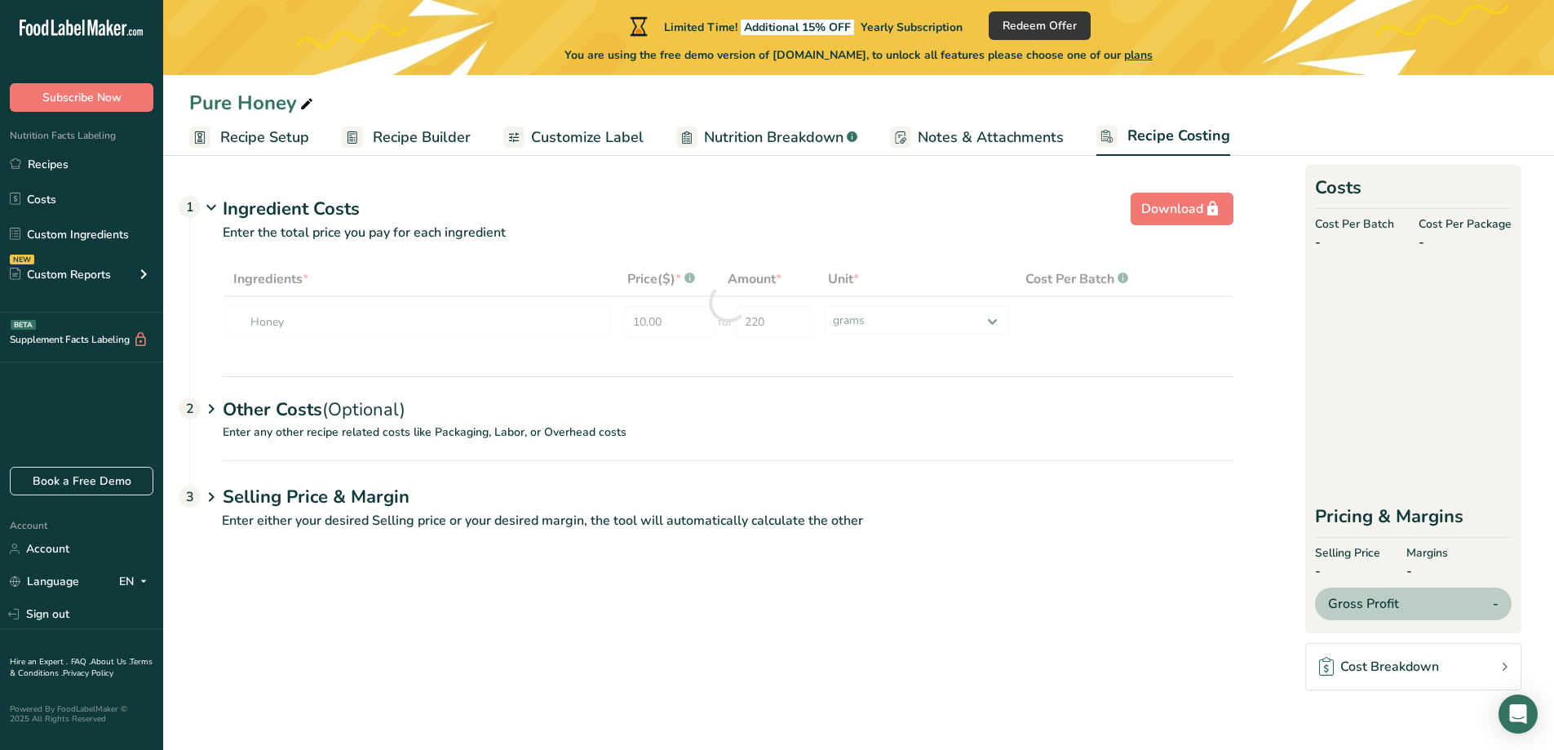
click at [841, 364] on section "Download Ingredient Costs 1 Enter the total price you pay for each ingredient I…" at bounding box center [858, 402] width 1339 height 432
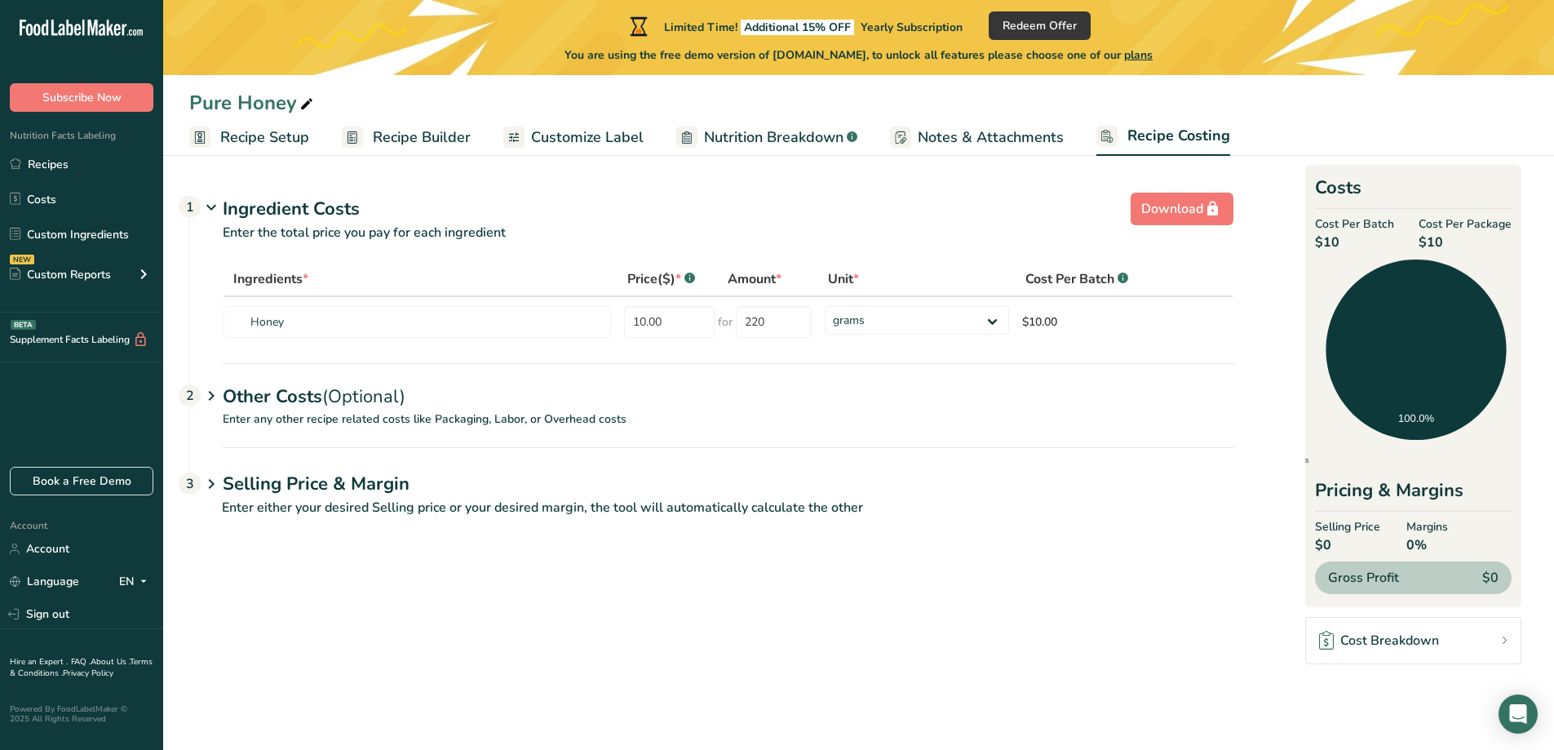
click at [424, 141] on span "Recipe Builder" at bounding box center [422, 137] width 98 height 22
